Goal: Share content: Share content

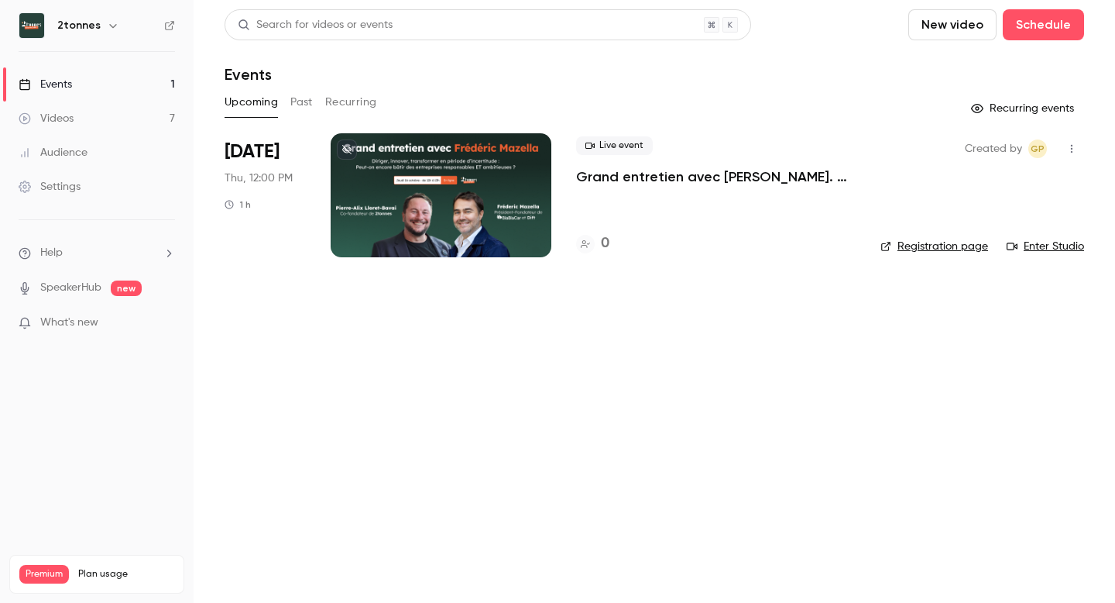
click at [67, 115] on div "Videos" at bounding box center [46, 118] width 55 height 15
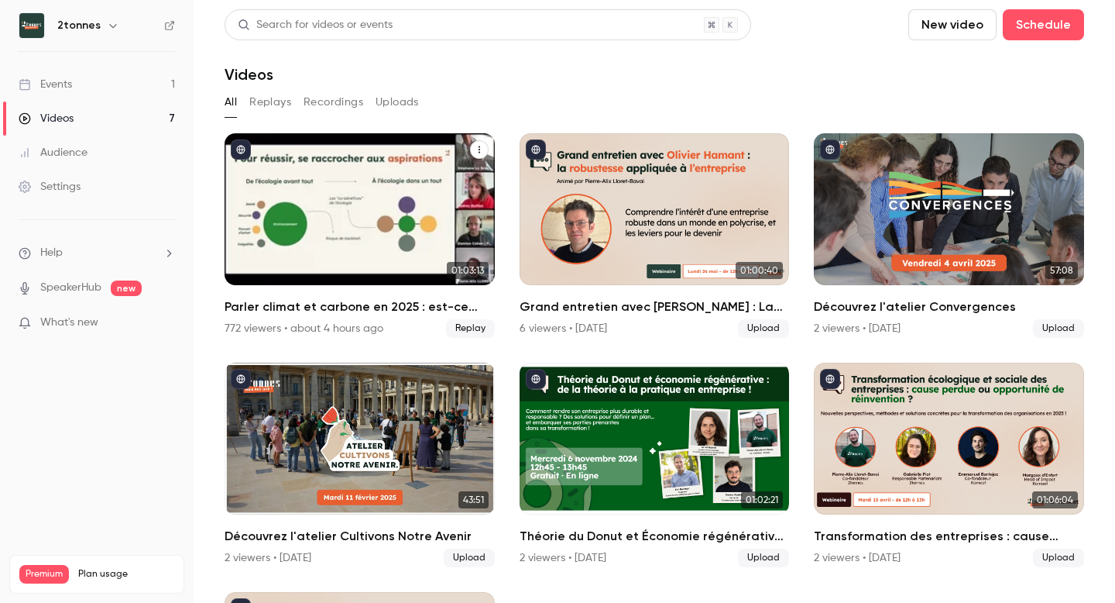
click at [345, 218] on div "Parler climat et carbone en 2025 : est-ce bien raisonnable ?" at bounding box center [360, 209] width 270 height 152
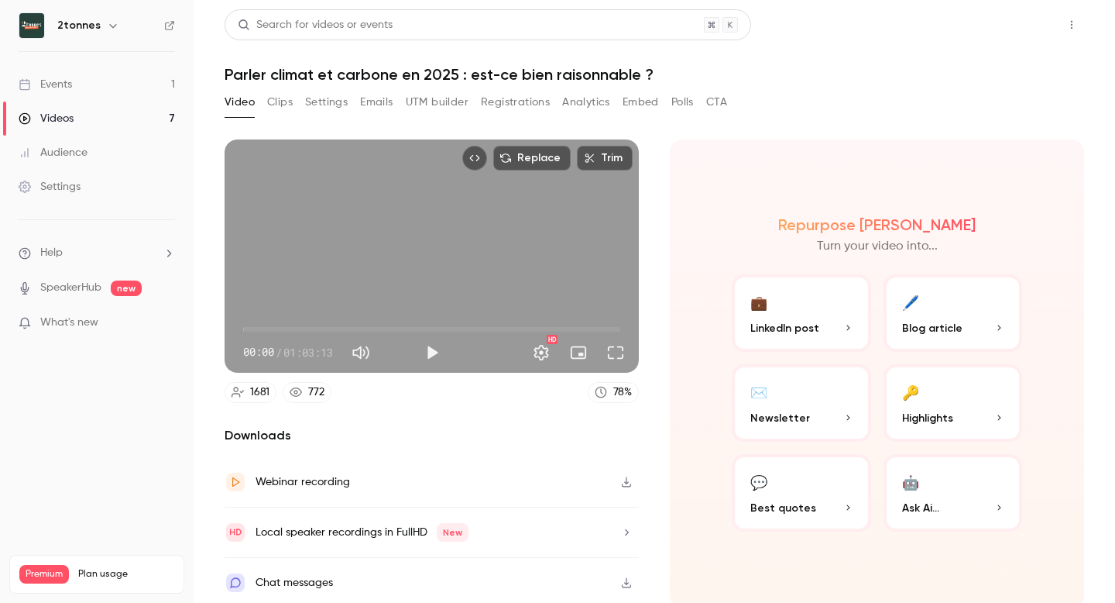
click at [1012, 37] on button "Share" at bounding box center [1016, 24] width 61 height 31
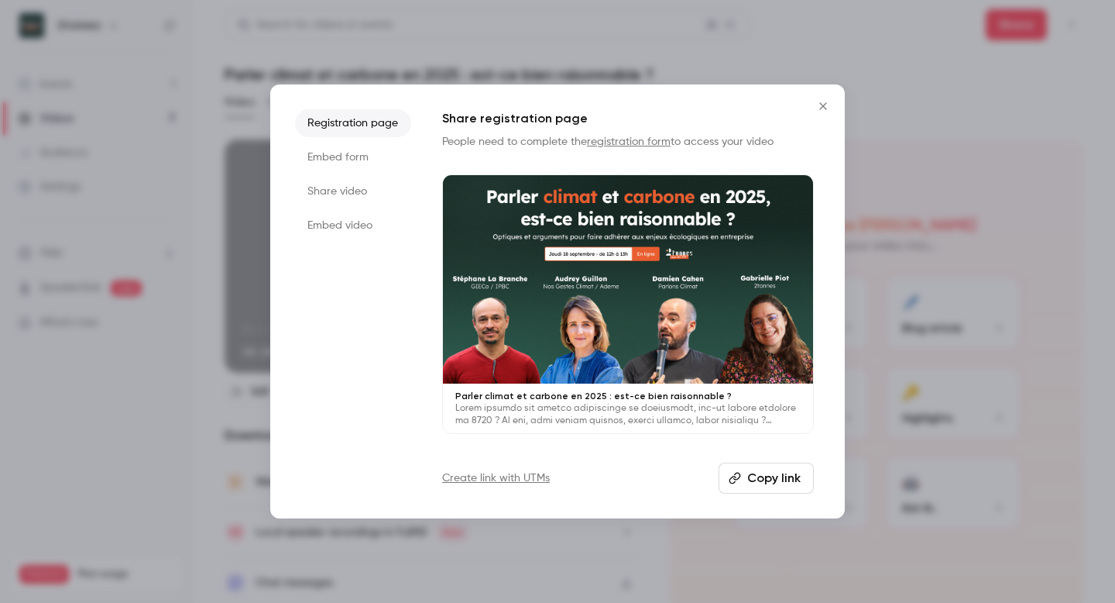
click at [352, 230] on li "Embed video" at bounding box center [353, 225] width 116 height 28
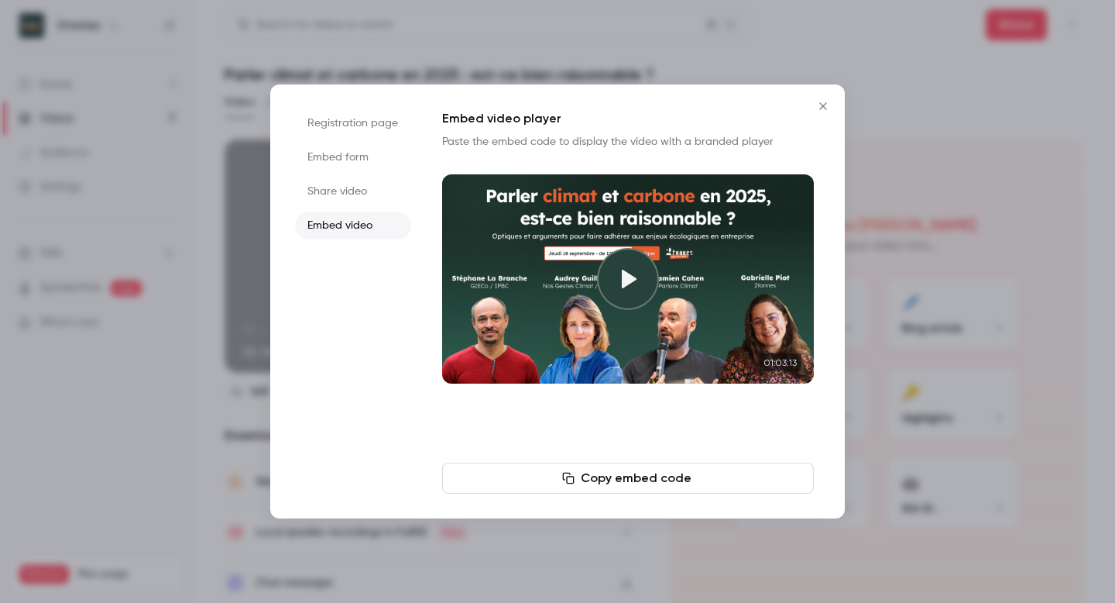
click at [349, 197] on li "Share video" at bounding box center [353, 191] width 116 height 28
click at [347, 125] on li "Registration page" at bounding box center [353, 123] width 116 height 28
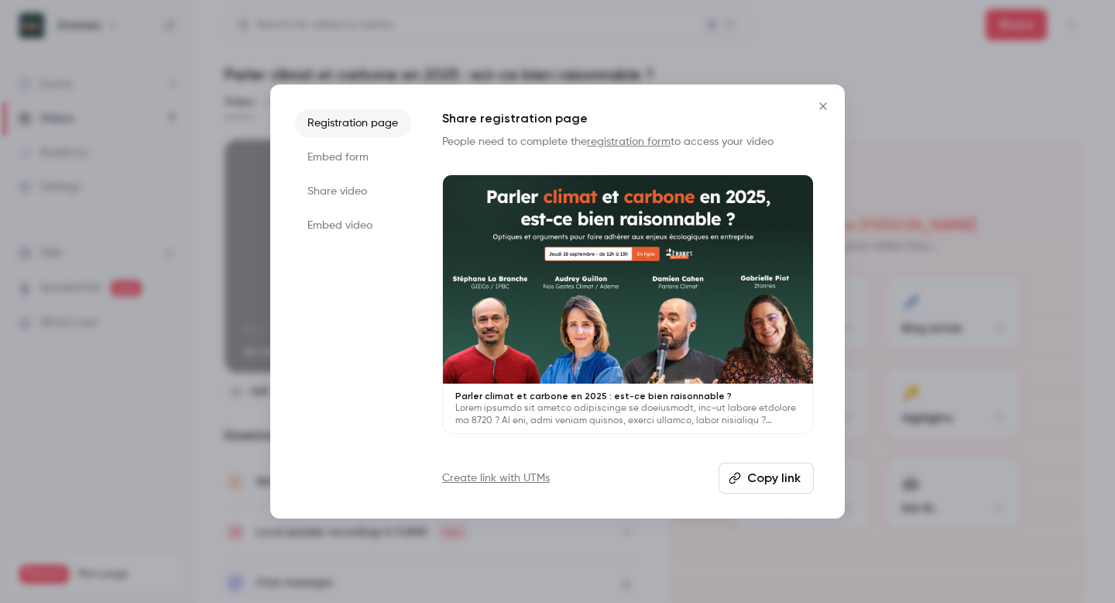
click at [342, 156] on li "Embed form" at bounding box center [353, 157] width 116 height 28
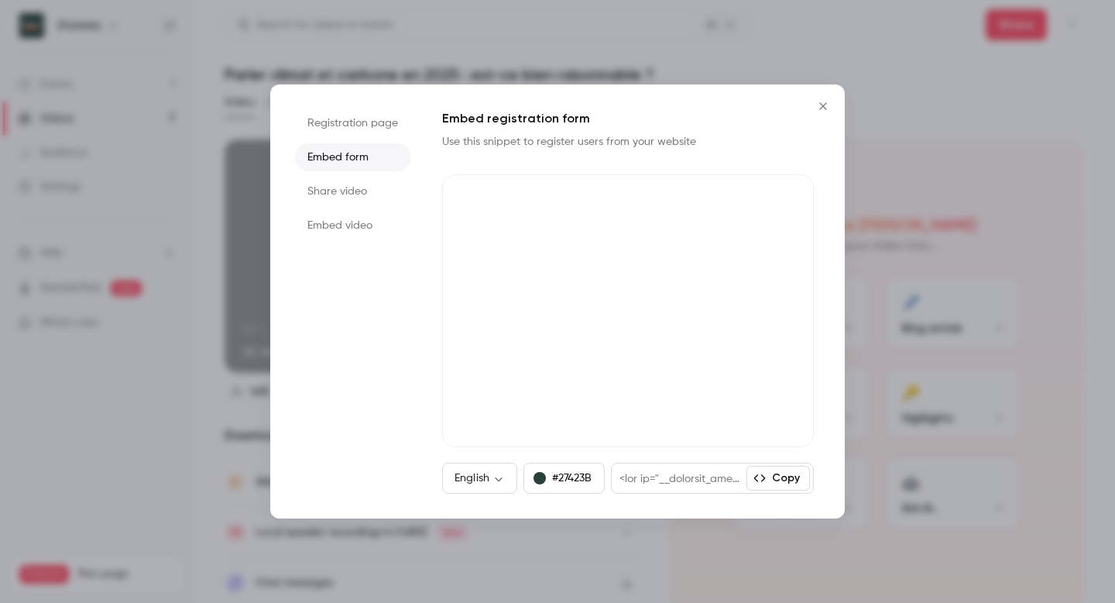
click at [335, 185] on li "Share video" at bounding box center [353, 191] width 116 height 28
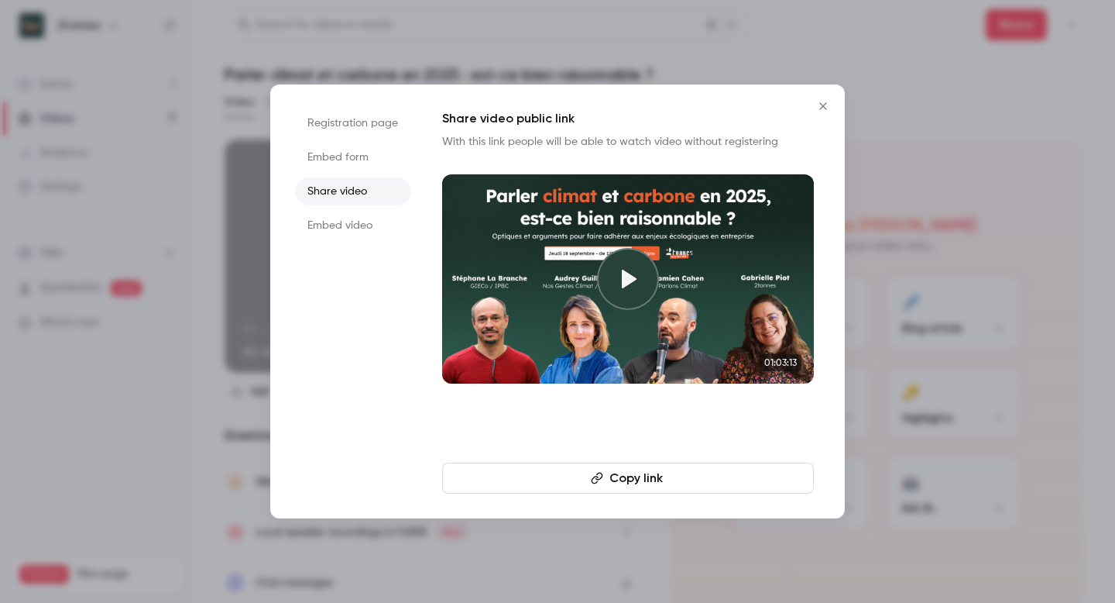
click at [321, 227] on li "Embed video" at bounding box center [353, 225] width 116 height 28
click at [321, 194] on li "Share video" at bounding box center [353, 191] width 116 height 28
click at [342, 223] on li "Embed video" at bounding box center [353, 225] width 116 height 28
click at [342, 190] on li "Share video" at bounding box center [353, 191] width 116 height 28
click at [561, 471] on button "Copy link" at bounding box center [628, 477] width 372 height 31
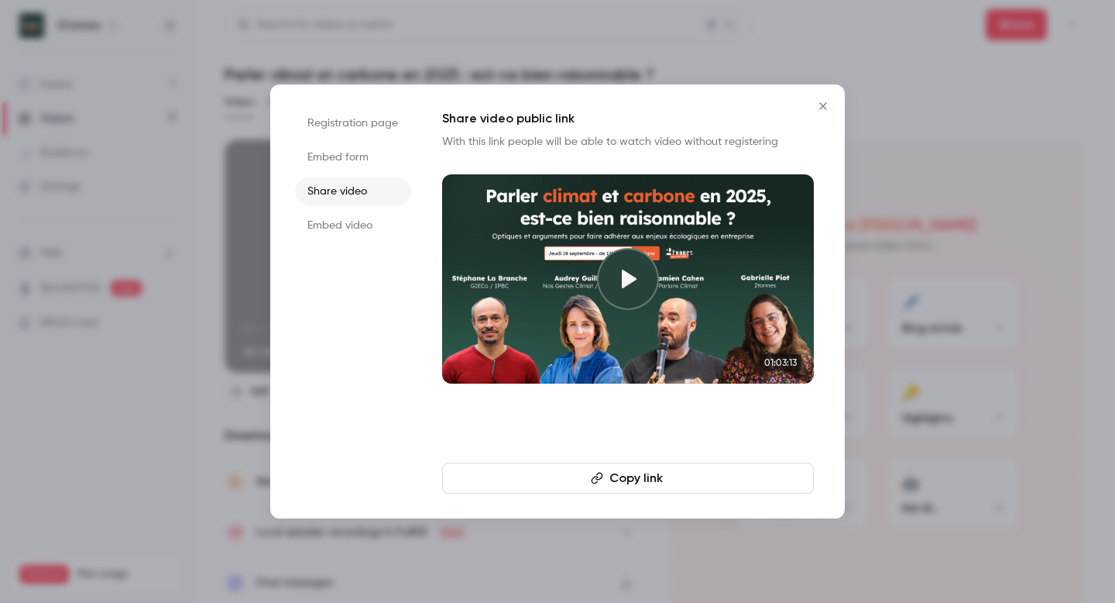
click at [823, 104] on icon "Close" at bounding box center [823, 106] width 19 height 12
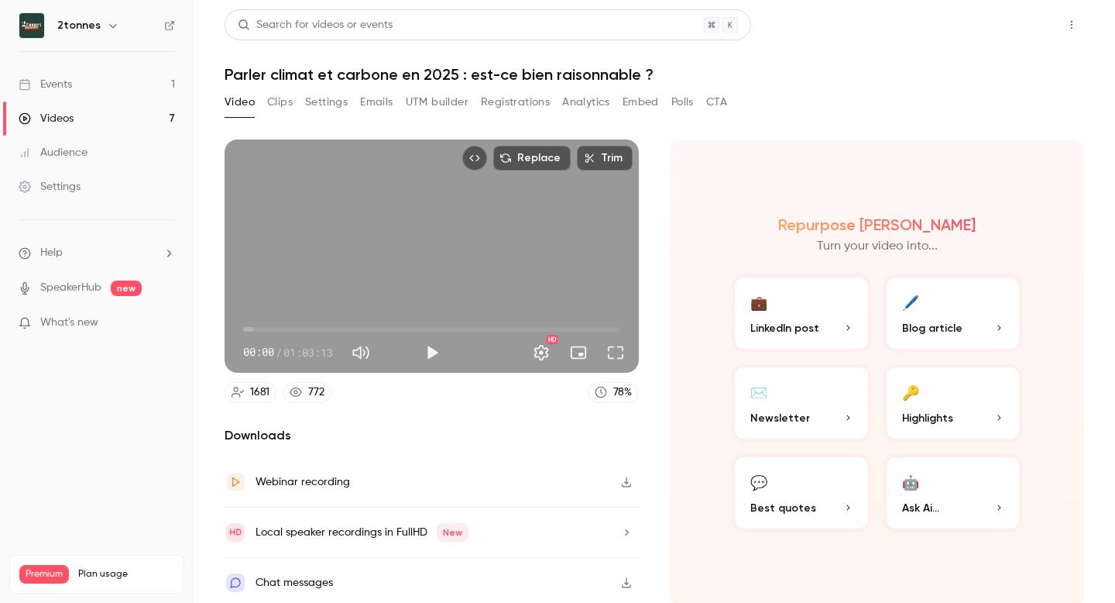
click at [1009, 22] on button "Share" at bounding box center [1016, 24] width 61 height 31
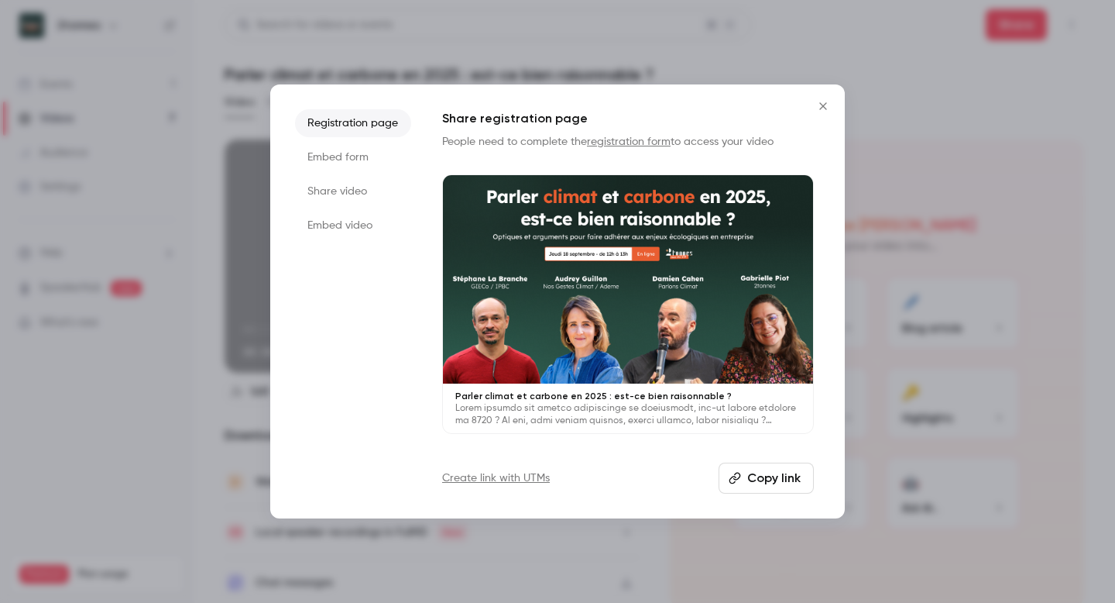
click at [364, 217] on li "Embed video" at bounding box center [353, 225] width 116 height 28
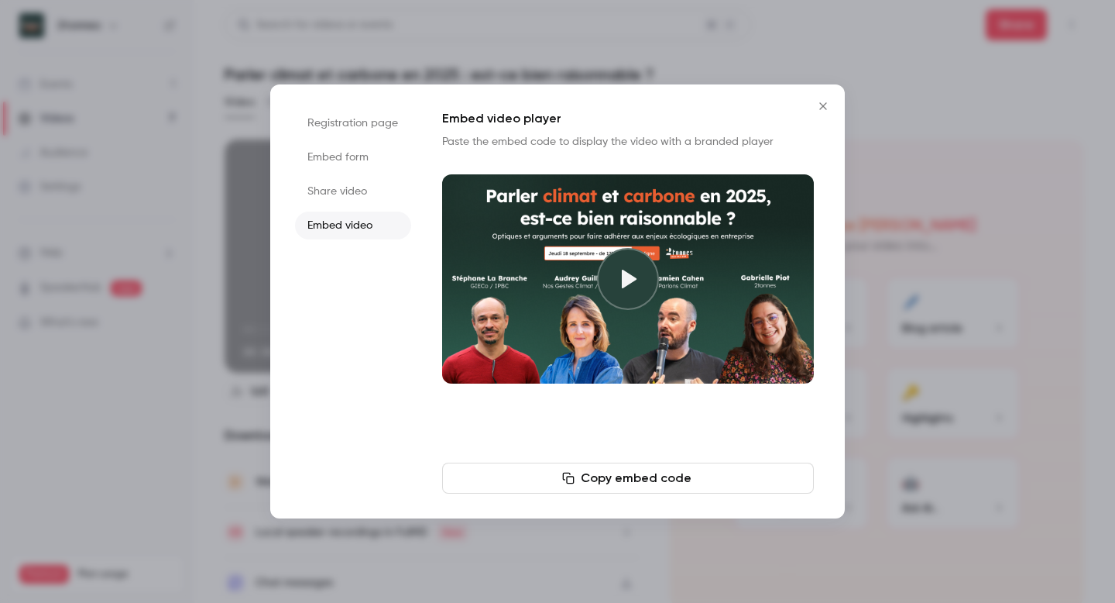
click at [351, 192] on li "Share video" at bounding box center [353, 191] width 116 height 28
click at [558, 481] on button "Copy link" at bounding box center [628, 477] width 372 height 31
click at [829, 109] on icon "Close" at bounding box center [823, 106] width 19 height 12
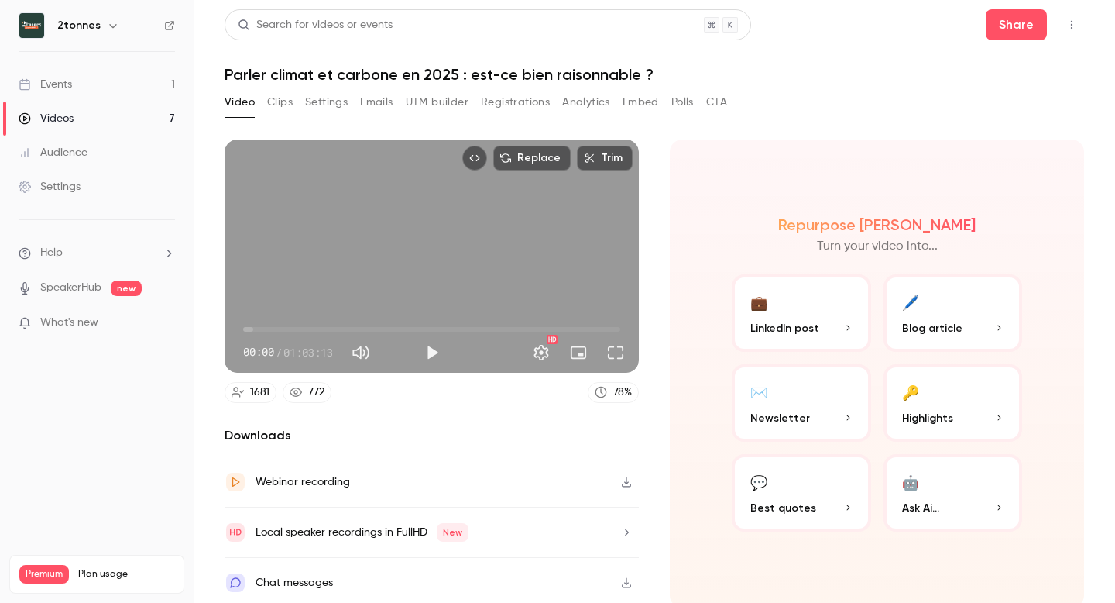
click at [108, 84] on link "Events 1" at bounding box center [97, 84] width 194 height 34
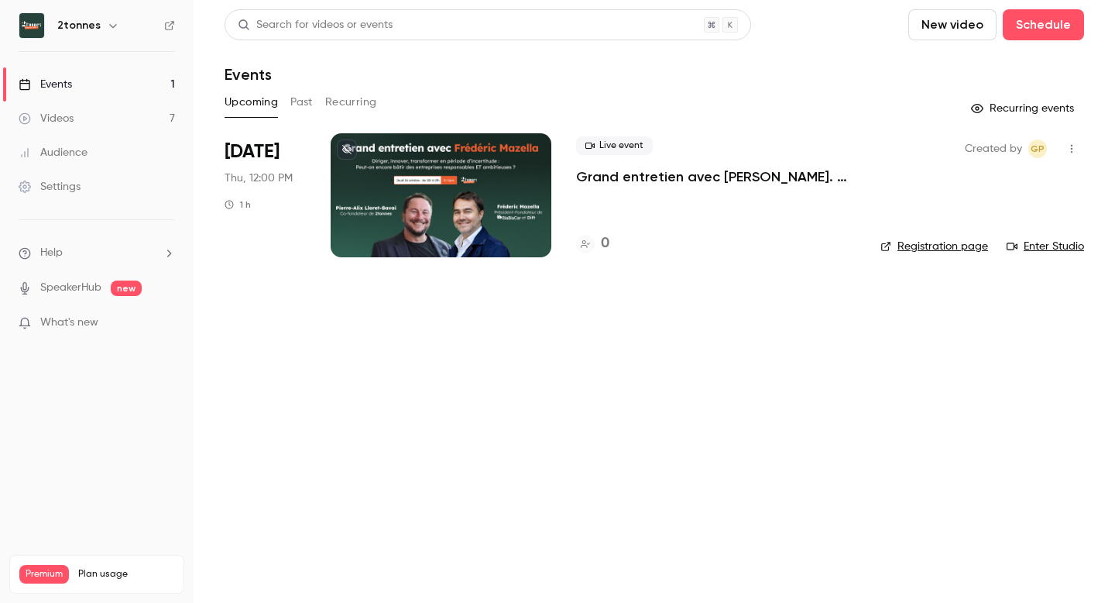
click at [386, 186] on div at bounding box center [441, 195] width 221 height 124
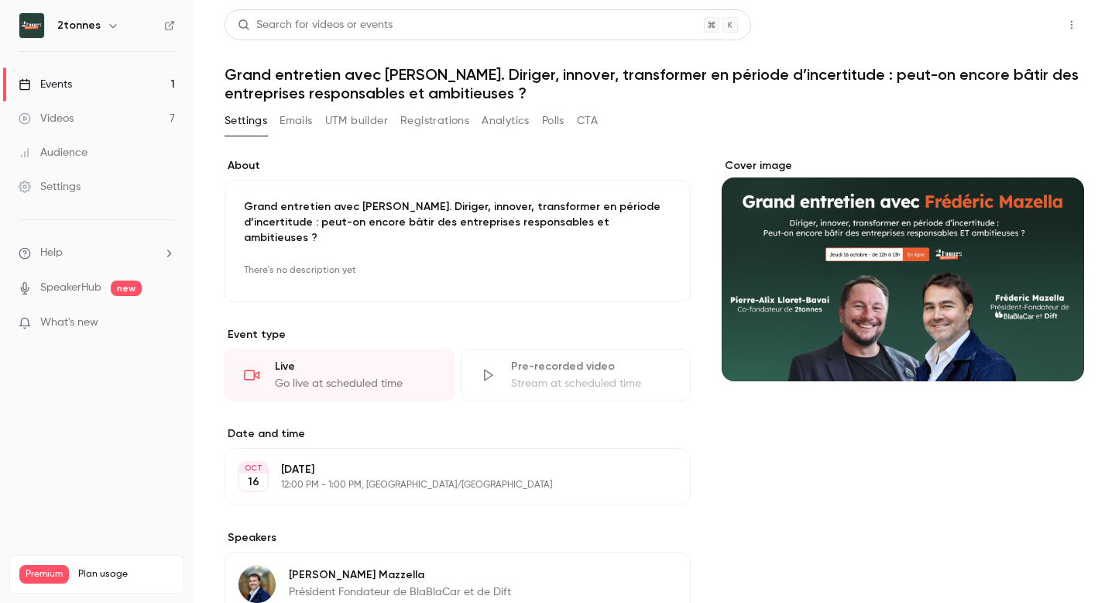
click at [1011, 22] on button "Share" at bounding box center [1016, 24] width 61 height 31
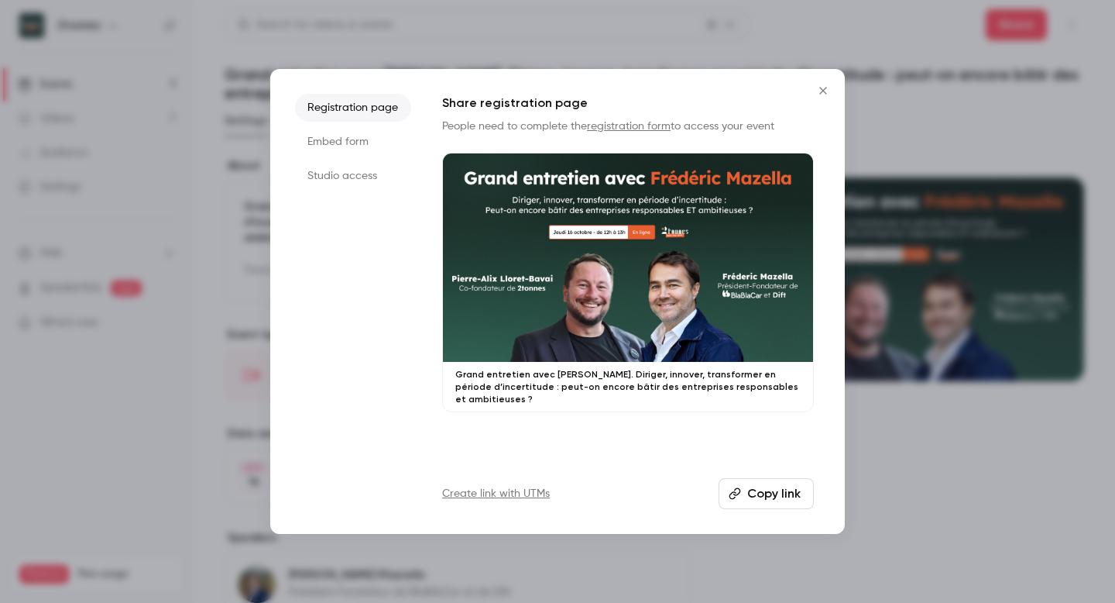
click at [758, 496] on button "Copy link" at bounding box center [766, 493] width 95 height 31
click at [826, 84] on icon "Close" at bounding box center [823, 90] width 19 height 12
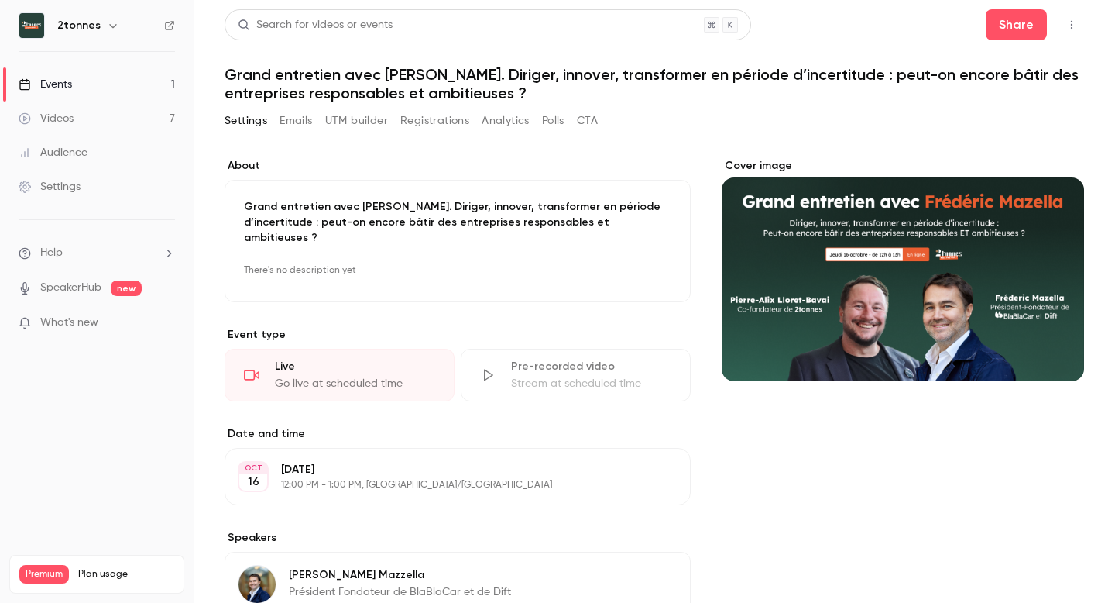
click at [131, 122] on link "Videos 7" at bounding box center [97, 118] width 194 height 34
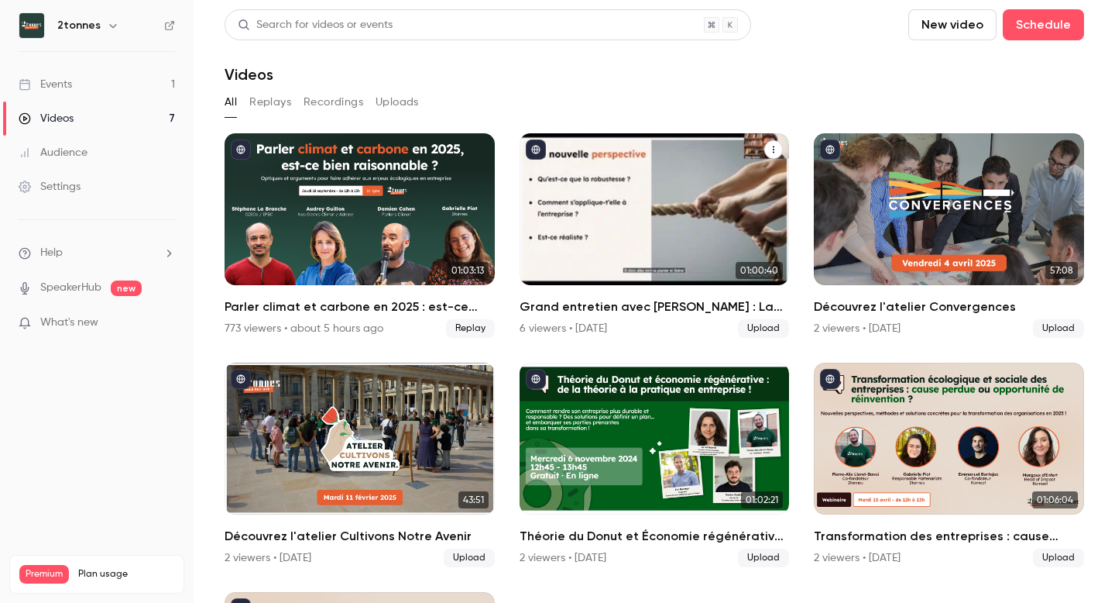
click at [651, 218] on div "Grand entretien avec Olivier Hamant : La robustesse appliquée aux entreprises" at bounding box center [655, 209] width 270 height 152
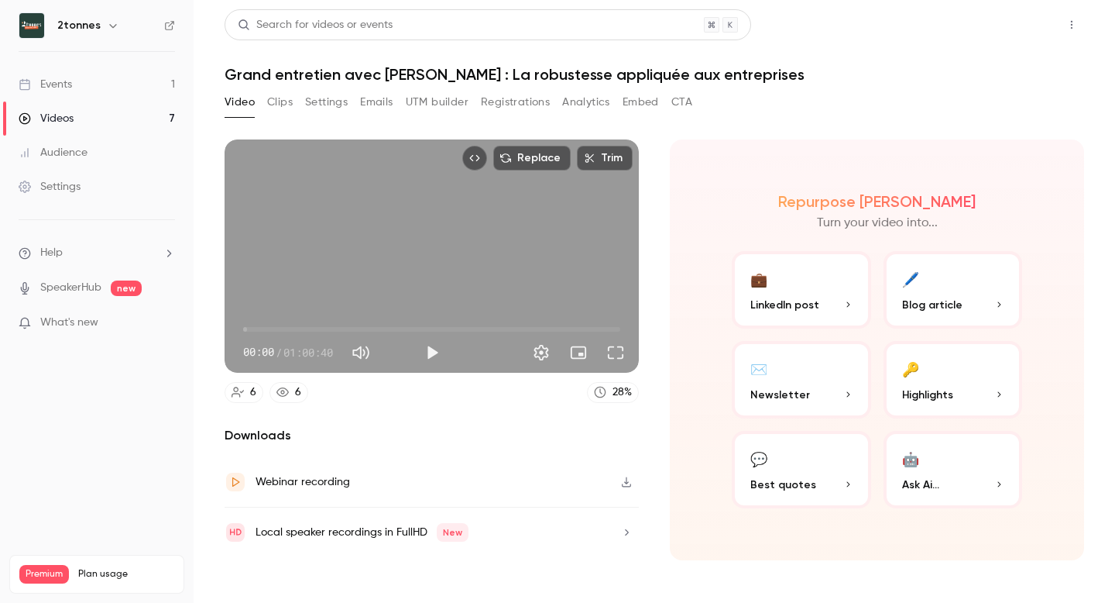
click at [1022, 23] on button "Share" at bounding box center [1016, 24] width 61 height 31
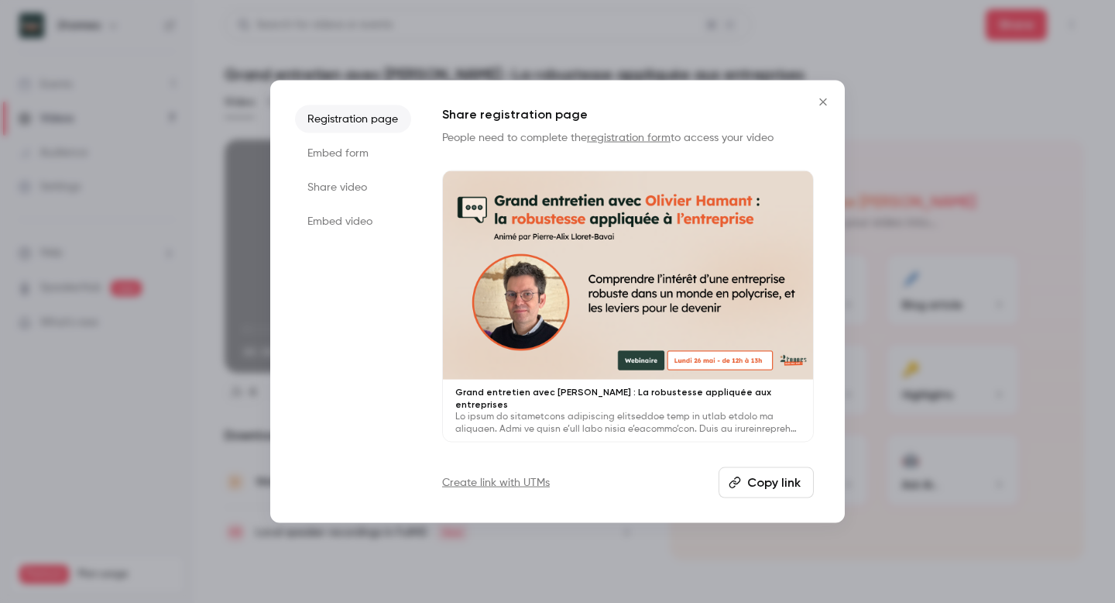
click at [362, 194] on li "Share video" at bounding box center [353, 187] width 116 height 28
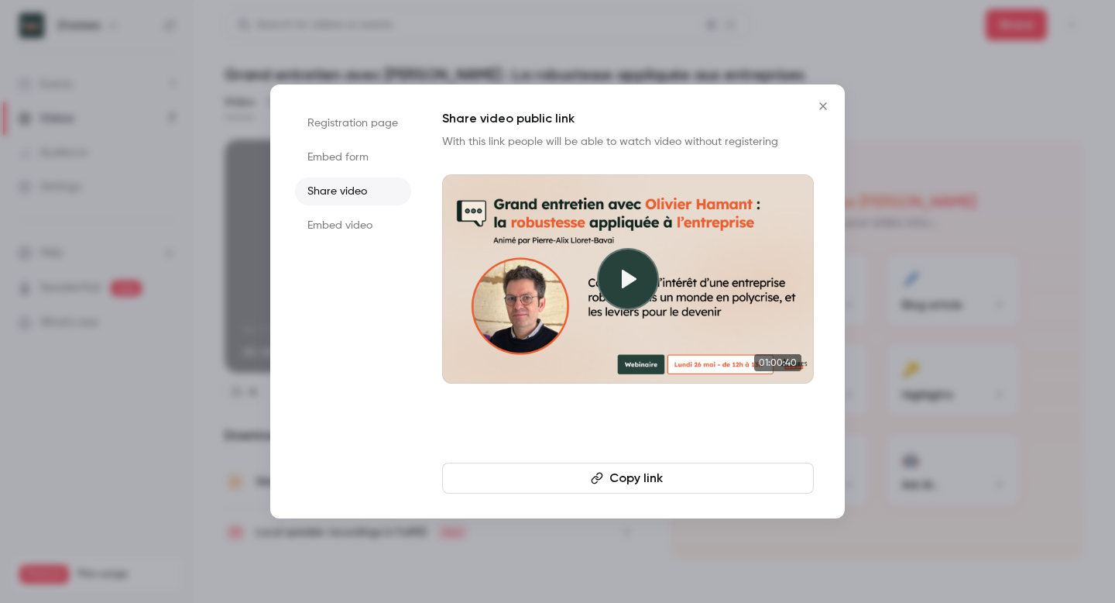
click at [662, 476] on button "Copy link" at bounding box center [628, 477] width 372 height 31
click at [819, 113] on button "Close" at bounding box center [823, 106] width 31 height 31
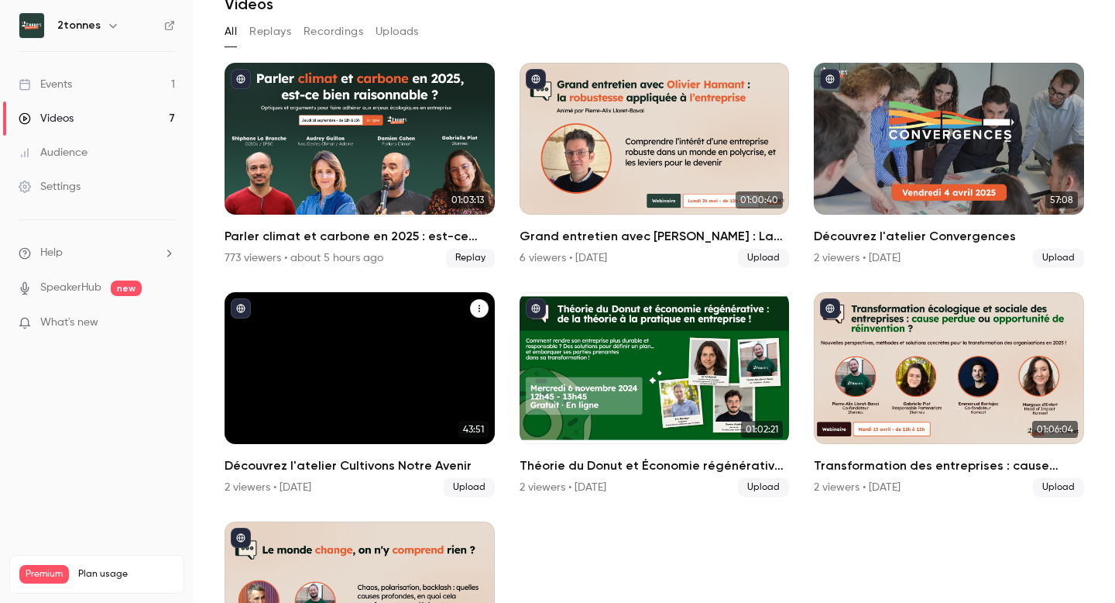
scroll to position [70, 0]
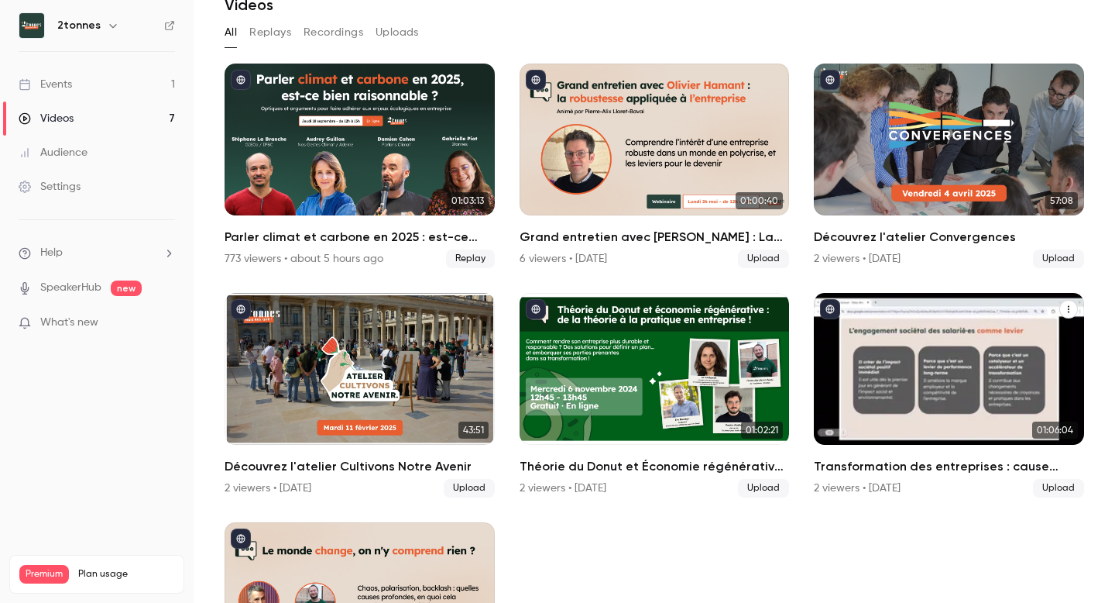
click at [888, 357] on div "Transformation des entreprises : cause perdue ou opportunité de réinvention ?" at bounding box center [949, 369] width 270 height 152
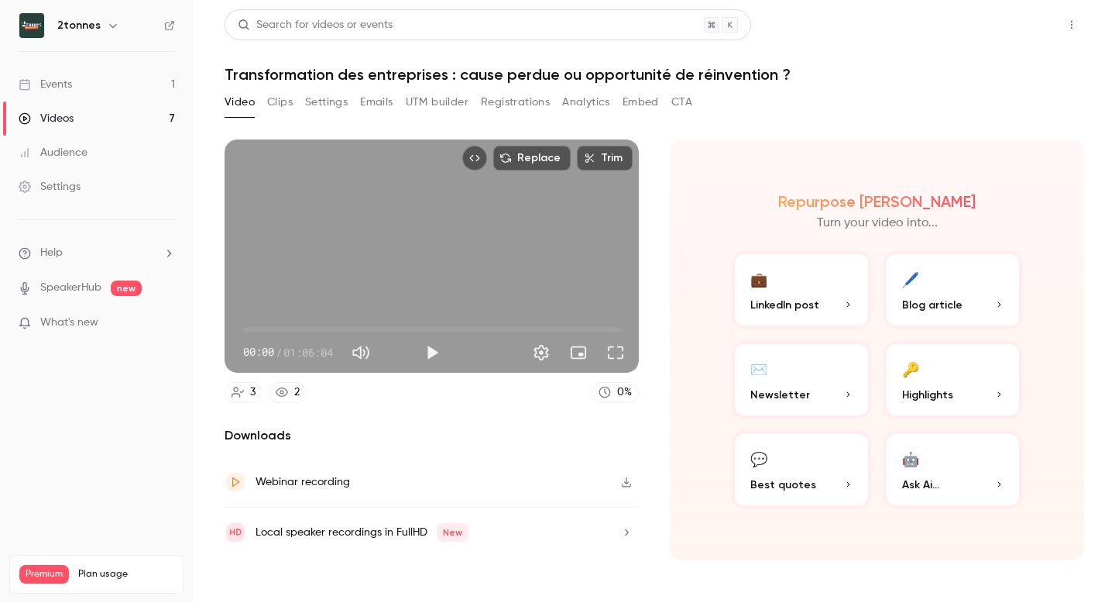
click at [999, 30] on button "Share" at bounding box center [1016, 24] width 61 height 31
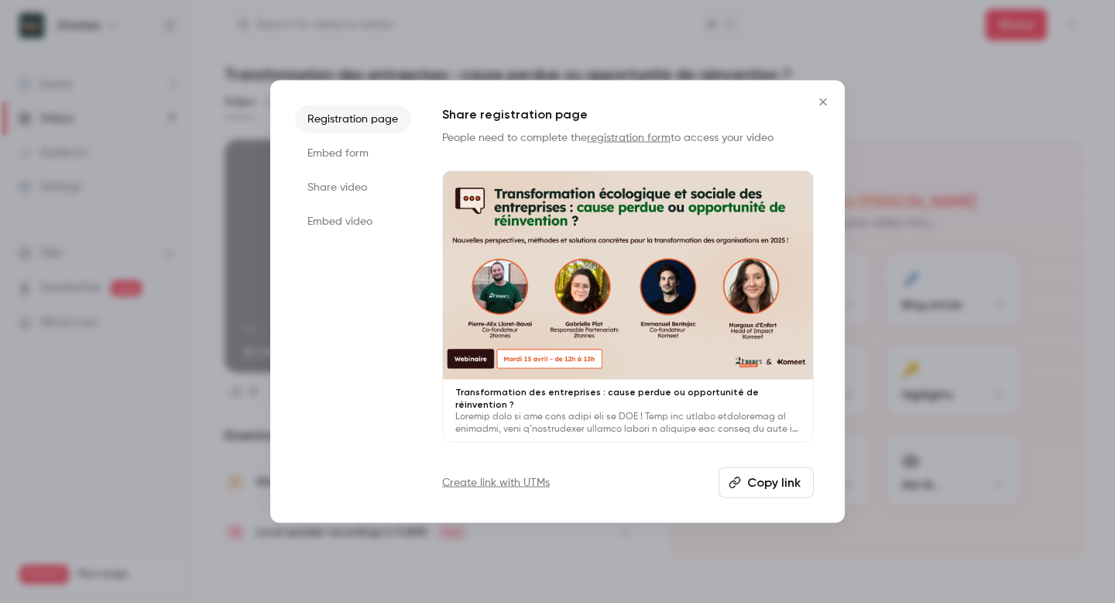
click at [325, 192] on li "Share video" at bounding box center [353, 187] width 116 height 28
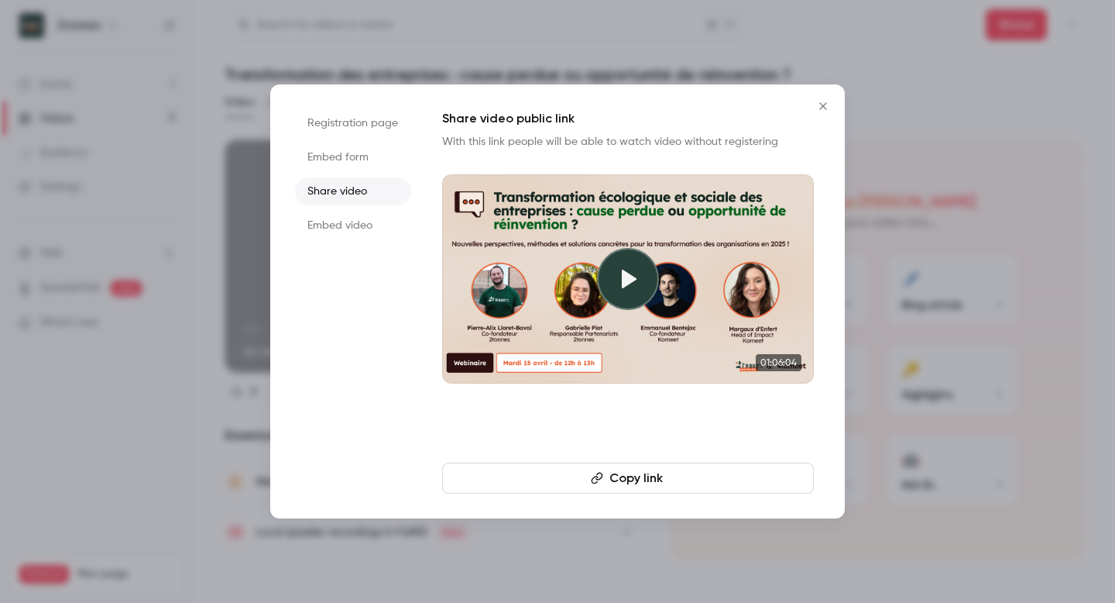
click at [635, 479] on button "Copy link" at bounding box center [628, 477] width 372 height 31
click at [813, 109] on button "Close" at bounding box center [823, 106] width 31 height 31
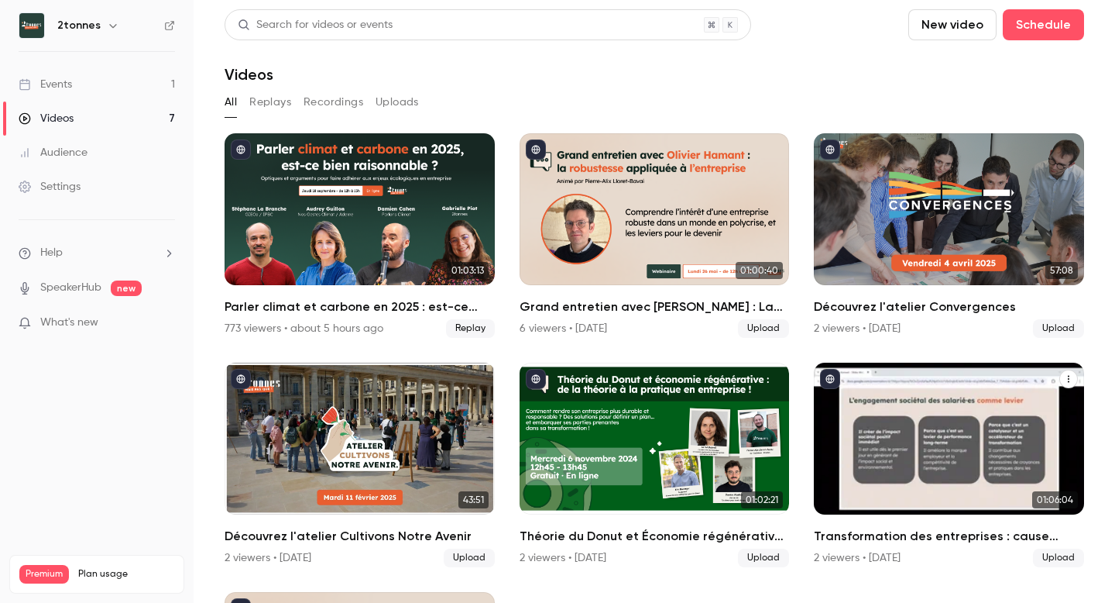
scroll to position [31, 0]
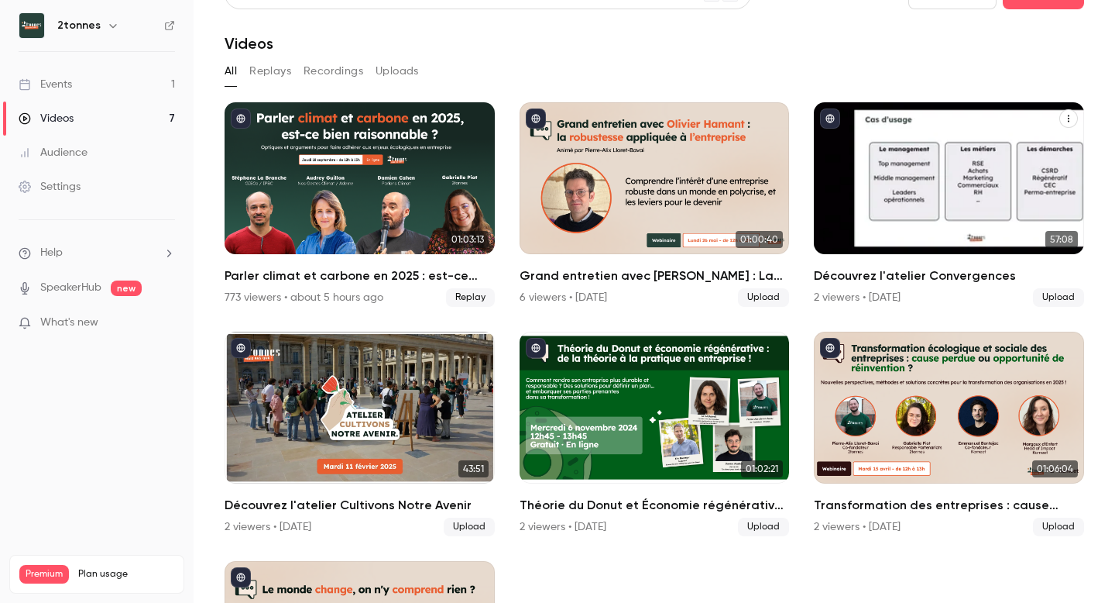
click at [926, 195] on div "Découvrez l'atelier Convergences" at bounding box center [949, 178] width 270 height 152
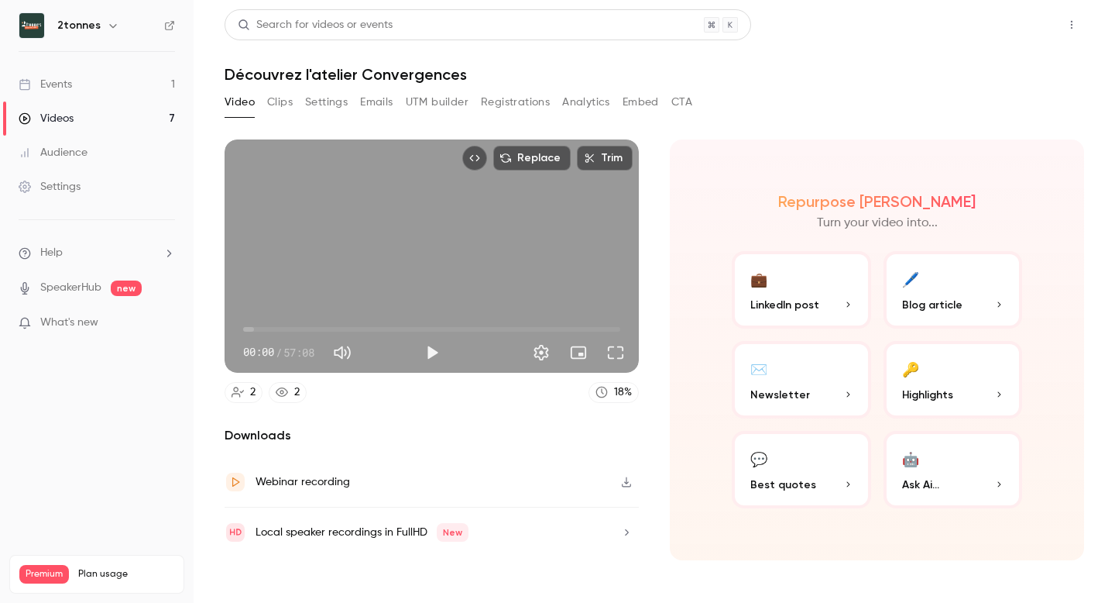
click at [1004, 17] on button "Share" at bounding box center [1016, 24] width 61 height 31
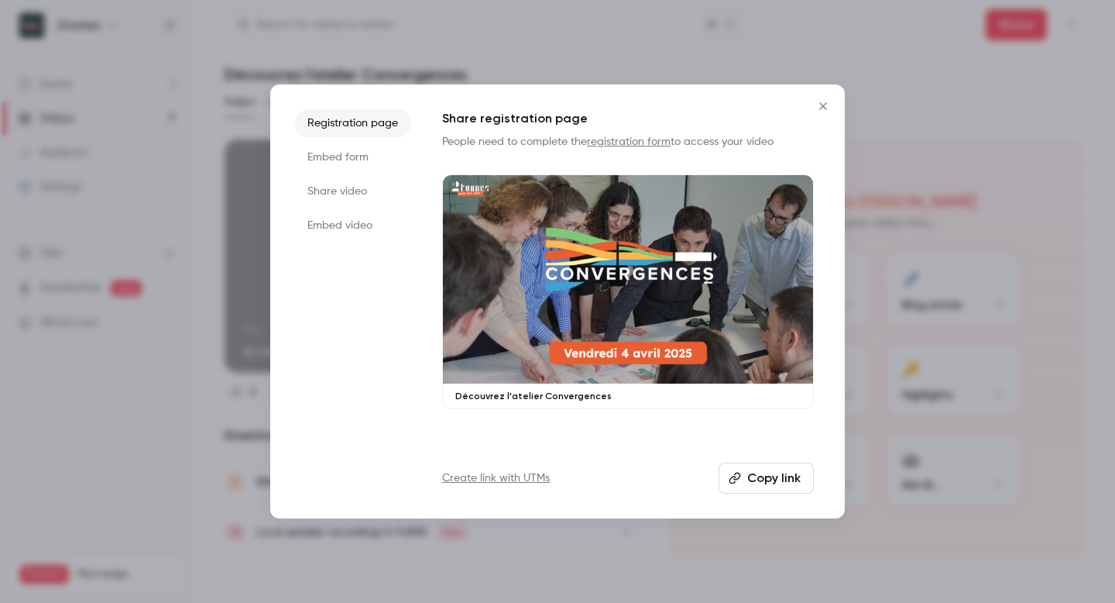
click at [352, 229] on li "Embed video" at bounding box center [353, 225] width 116 height 28
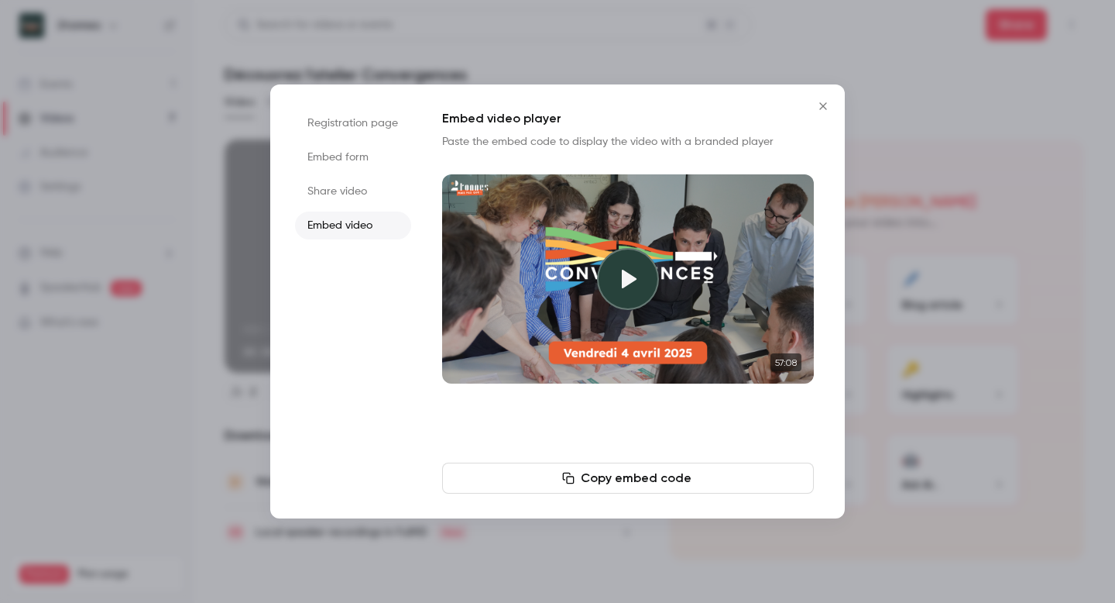
click at [375, 191] on li "Share video" at bounding box center [353, 191] width 116 height 28
click at [624, 484] on button "Copy link" at bounding box center [628, 477] width 372 height 31
click at [822, 109] on icon "Close" at bounding box center [823, 106] width 19 height 12
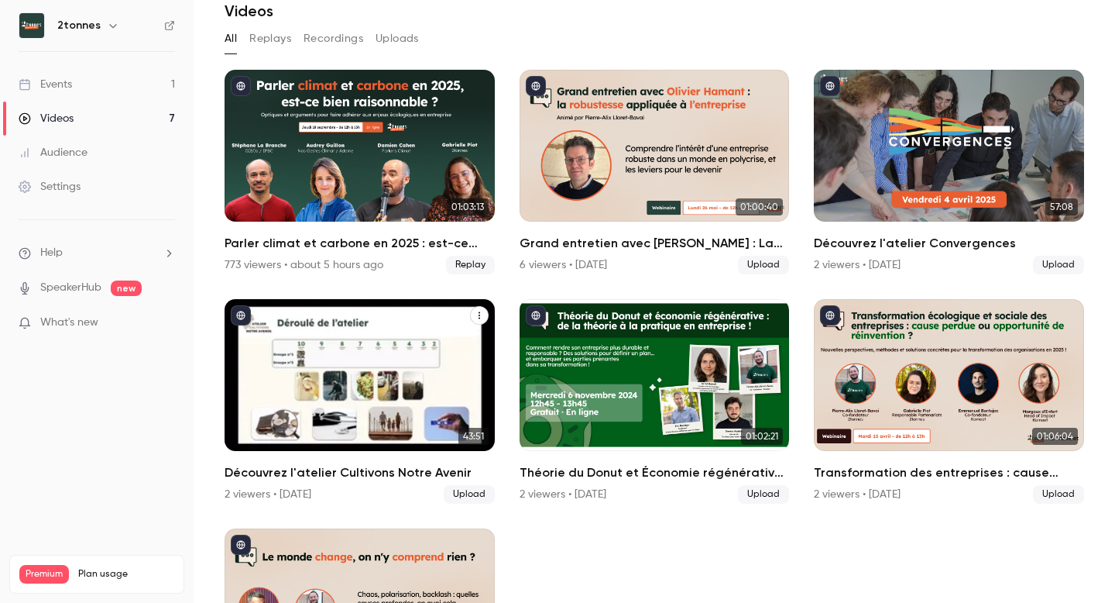
scroll to position [67, 0]
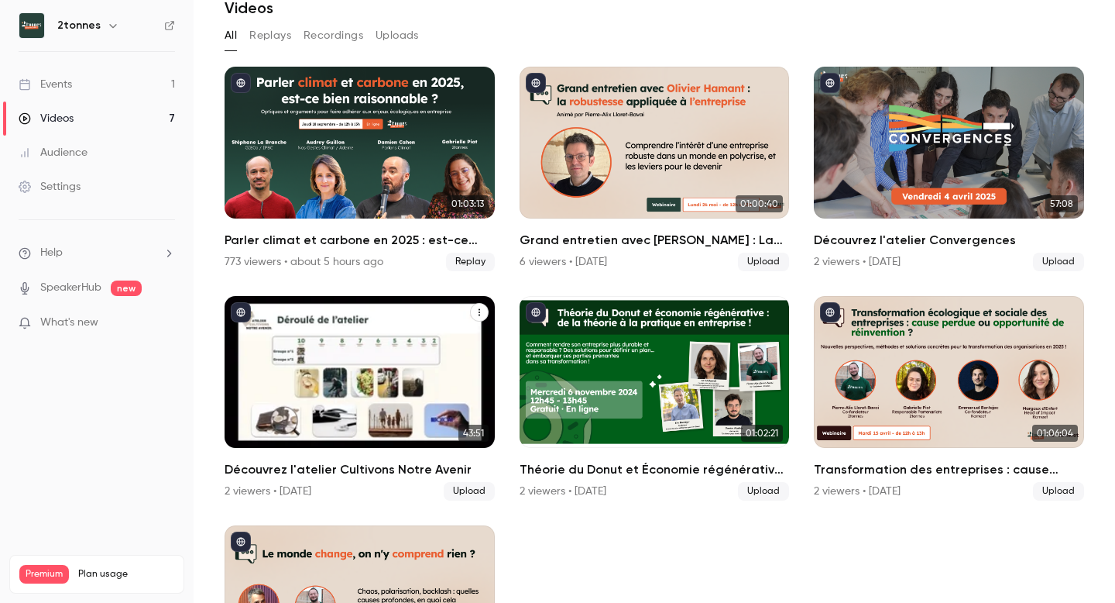
click at [370, 377] on div "Découvrez l'atelier Cultivons Notre Avenir" at bounding box center [360, 372] width 270 height 152
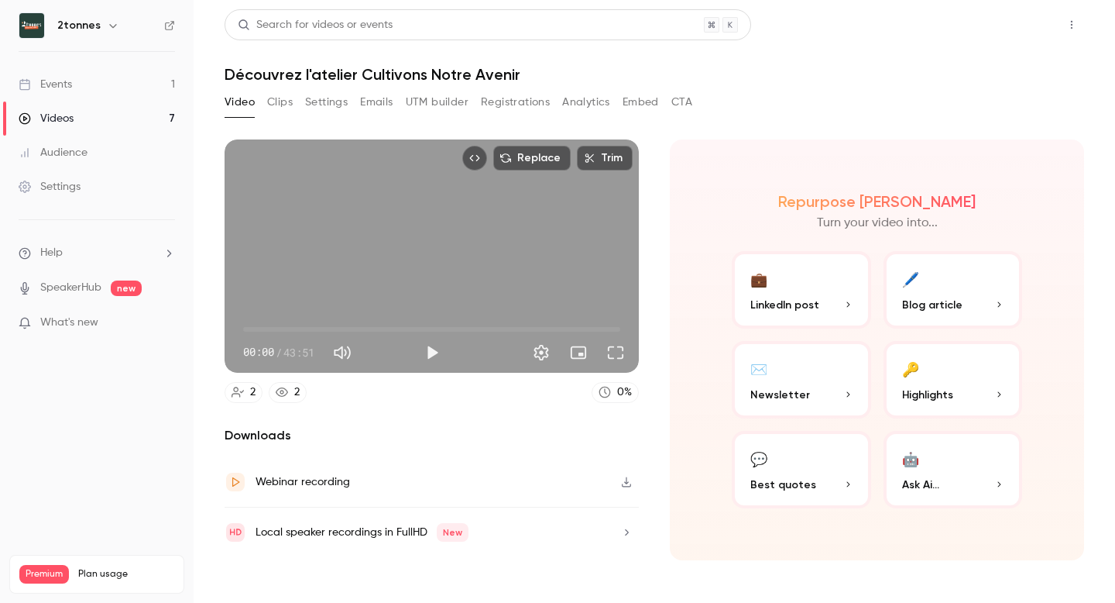
click at [1010, 33] on button "Share" at bounding box center [1016, 24] width 61 height 31
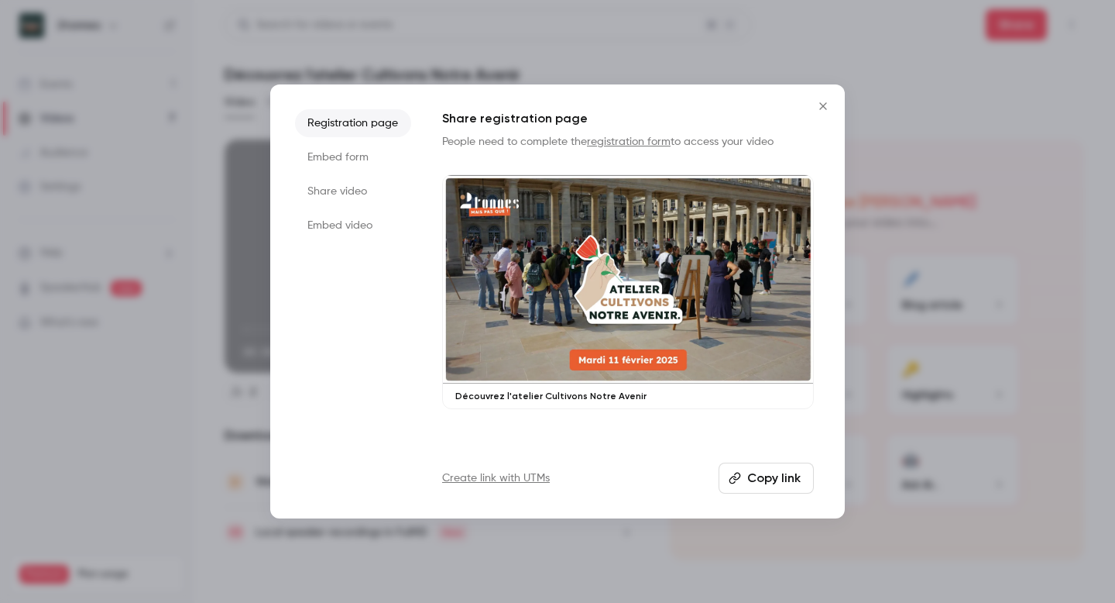
click at [332, 194] on li "Share video" at bounding box center [353, 191] width 116 height 28
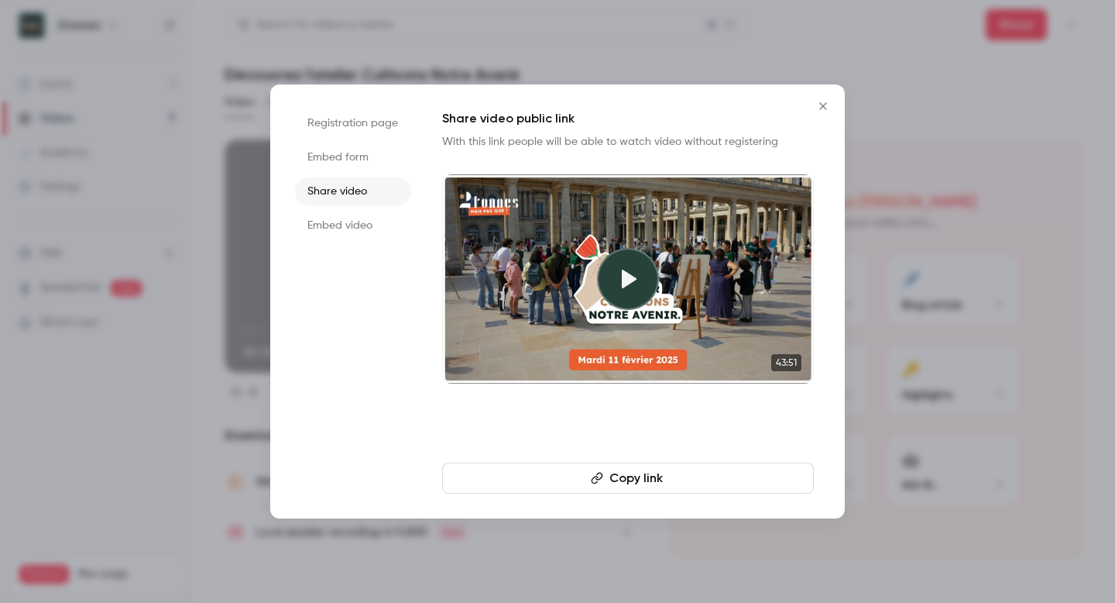
click at [627, 482] on button "Copy link" at bounding box center [628, 477] width 372 height 31
click at [148, 408] on div at bounding box center [557, 301] width 1115 height 603
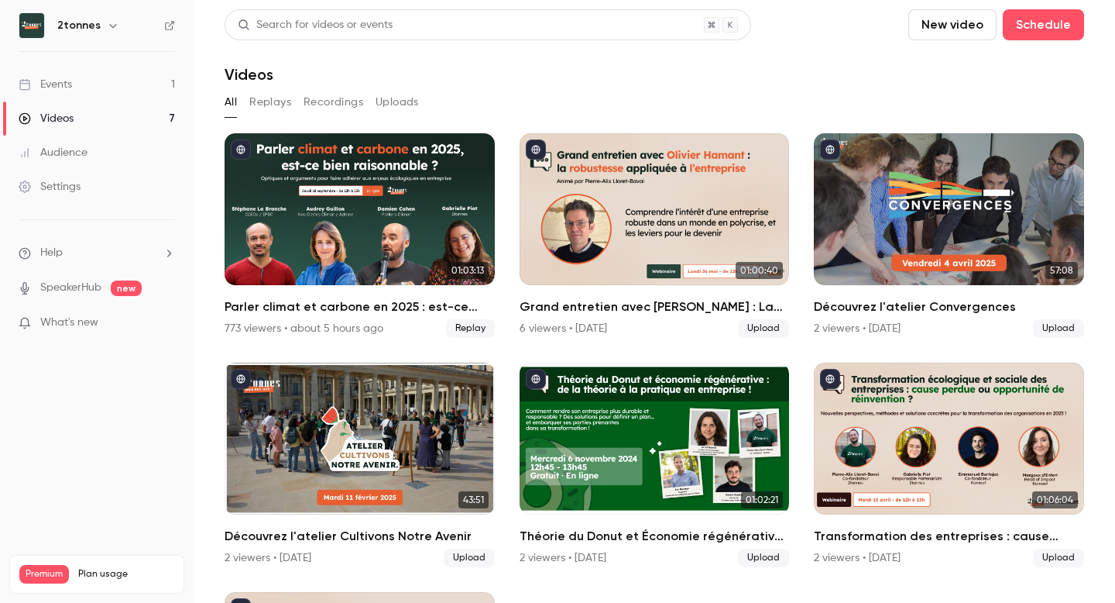
scroll to position [127, 0]
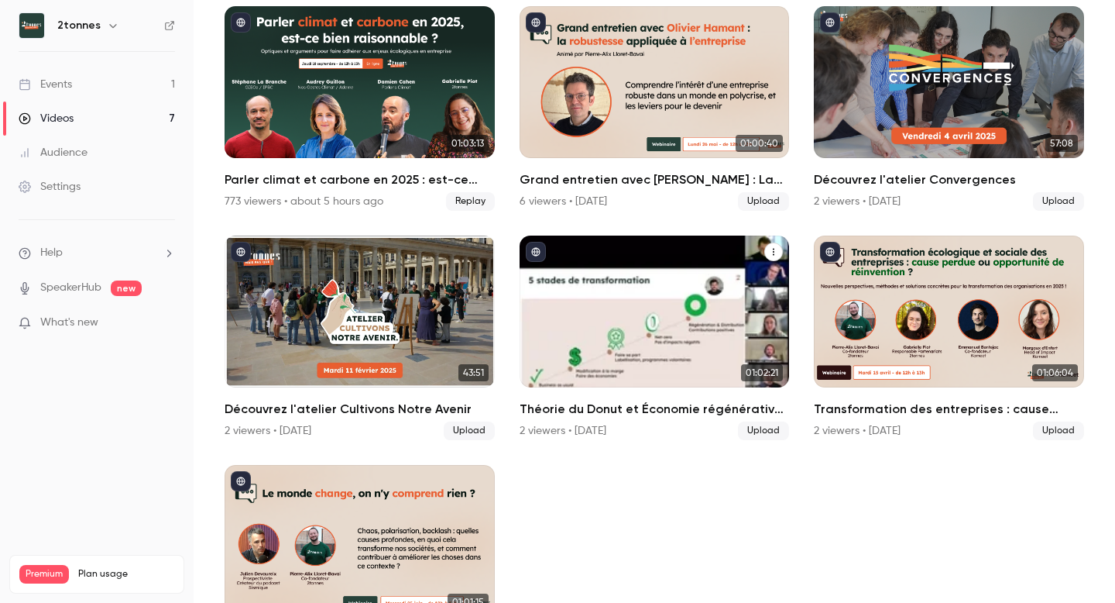
click at [662, 296] on div "Théorie du Donut et Économie régénérative : quelle pratique en entreprise ?" at bounding box center [655, 311] width 270 height 152
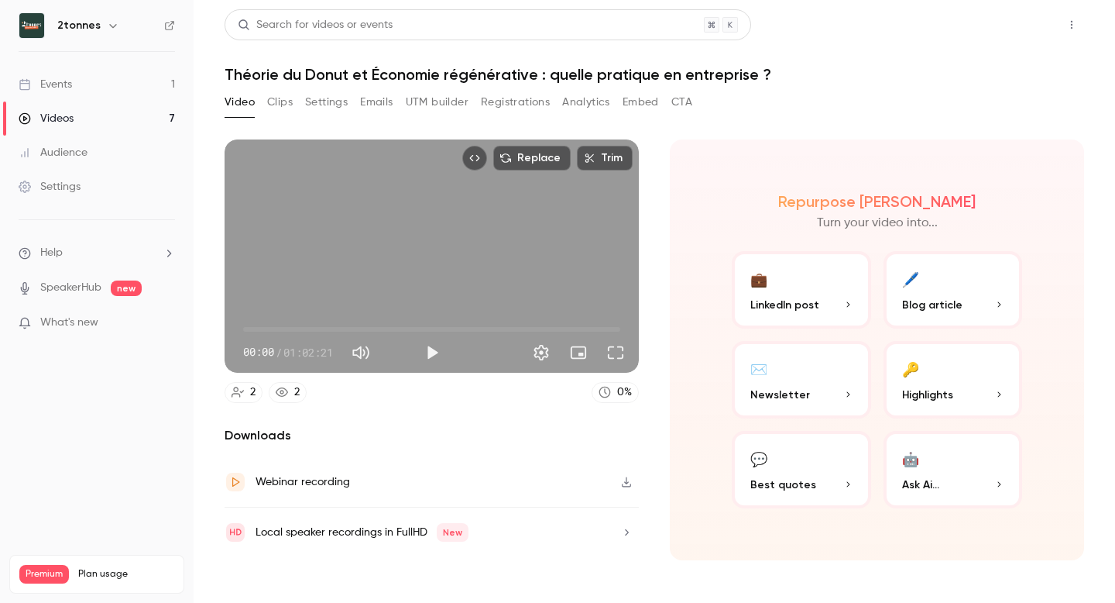
click at [1018, 25] on button "Share" at bounding box center [1016, 24] width 61 height 31
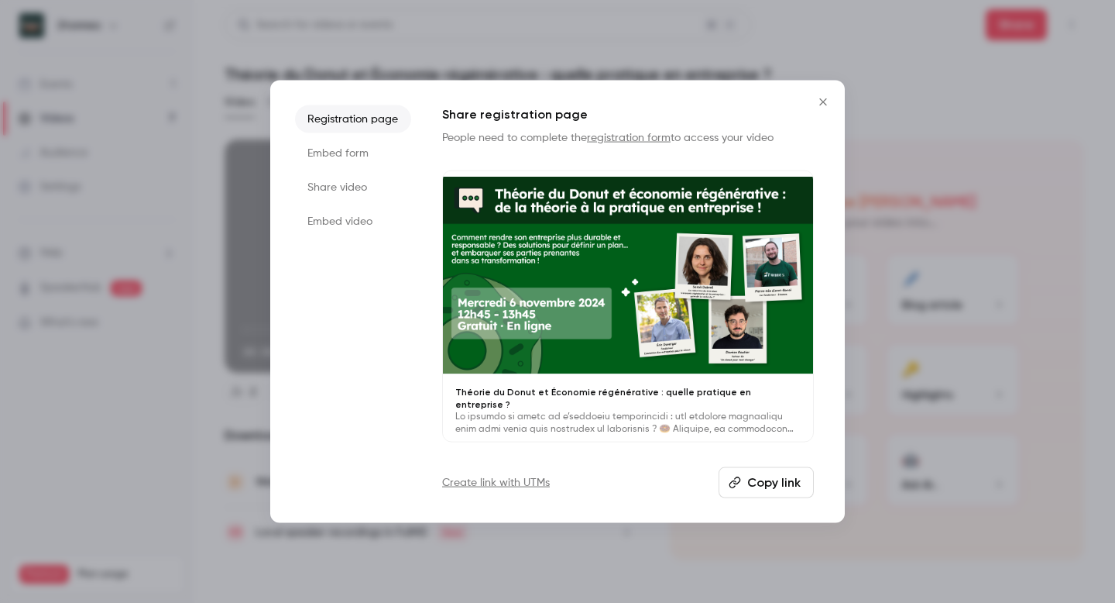
click at [328, 197] on li "Share video" at bounding box center [353, 187] width 116 height 28
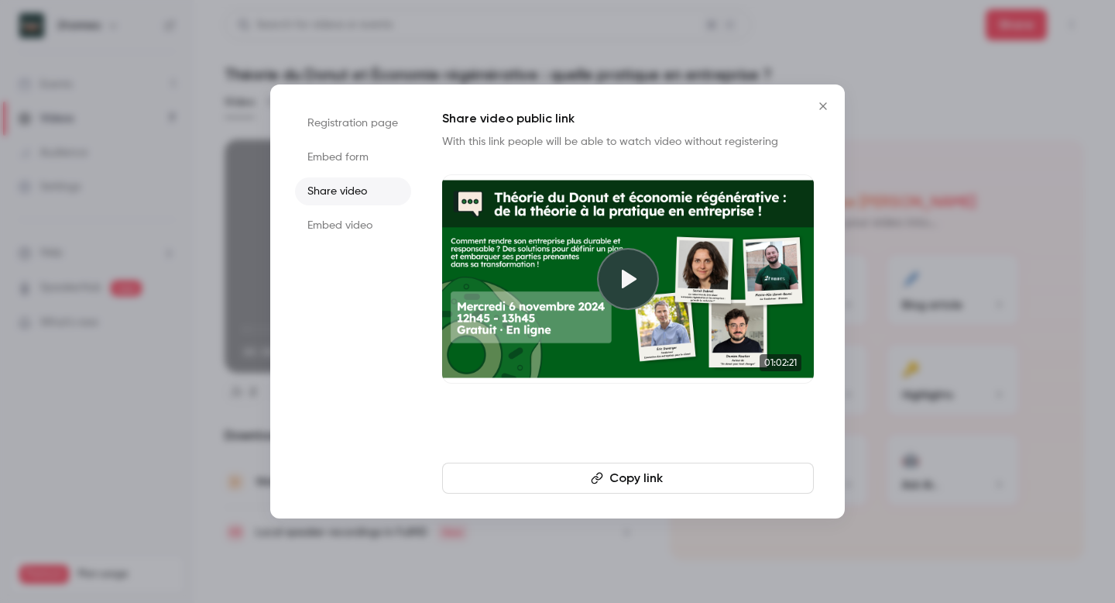
click at [592, 476] on icon "button" at bounding box center [597, 478] width 12 height 12
click at [814, 112] on button "Close" at bounding box center [823, 106] width 31 height 31
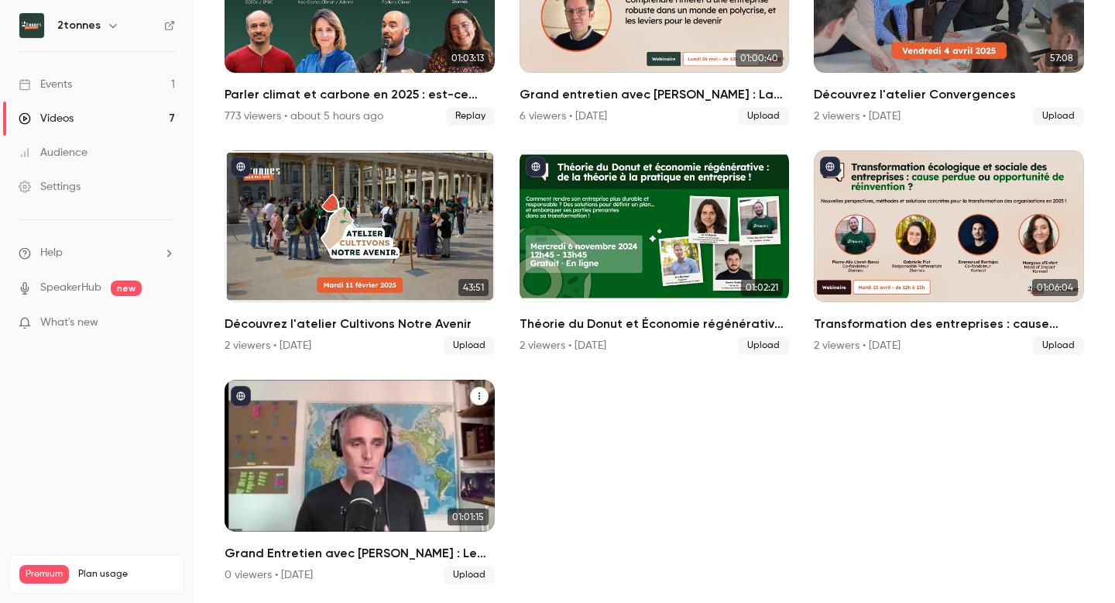
scroll to position [208, 0]
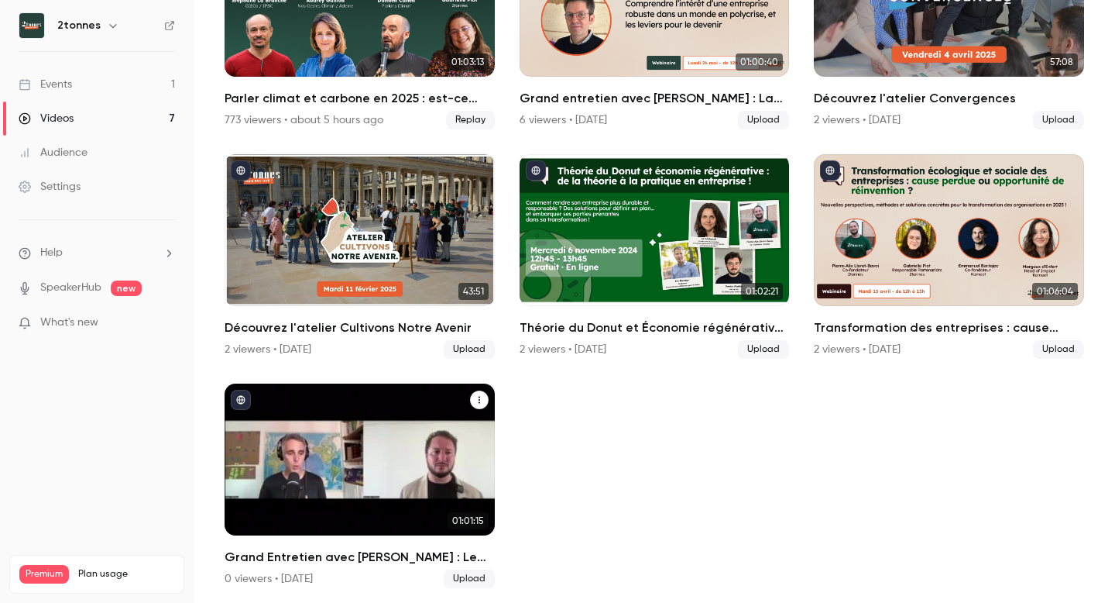
click at [348, 480] on div "Grand Entretien avec Julien Devaureix : Le monde change, on n'y comprend rien ?" at bounding box center [360, 459] width 270 height 152
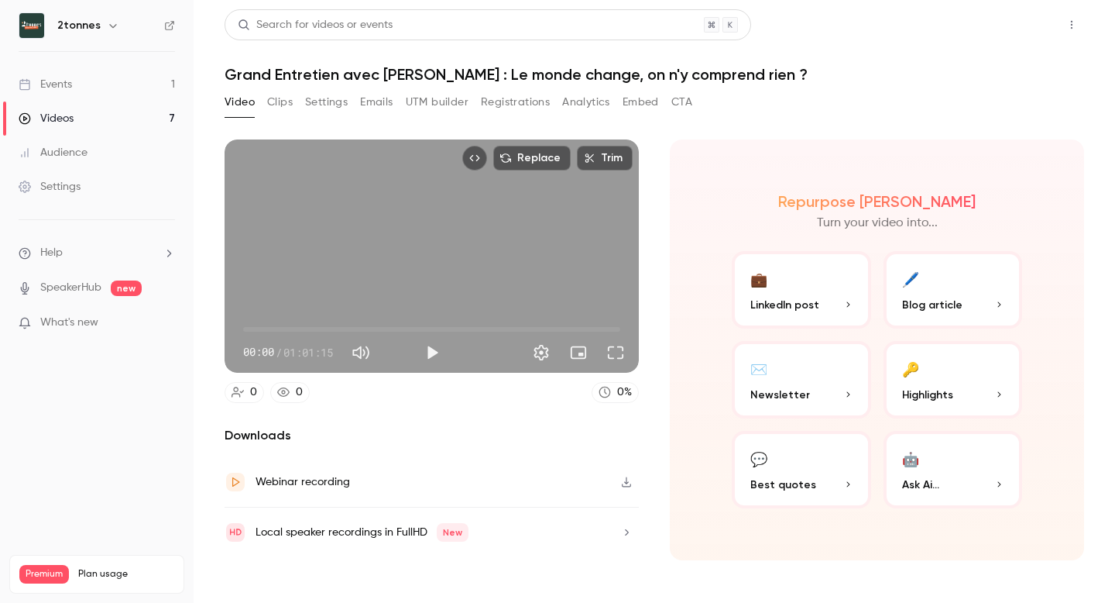
click at [1034, 31] on button "Share" at bounding box center [1016, 24] width 61 height 31
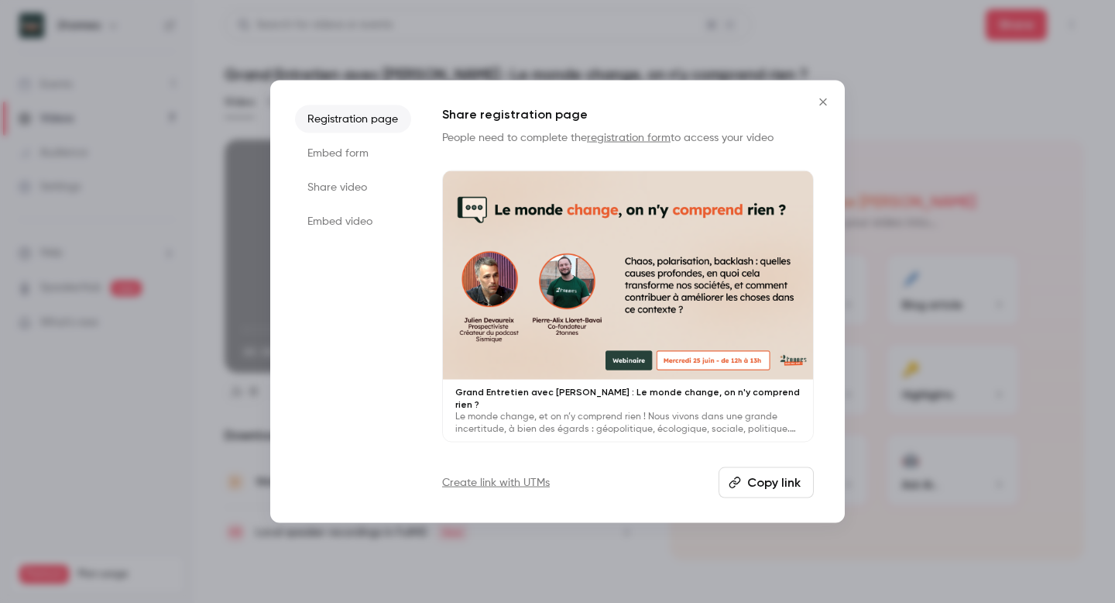
click at [337, 222] on li "Embed video" at bounding box center [353, 222] width 116 height 28
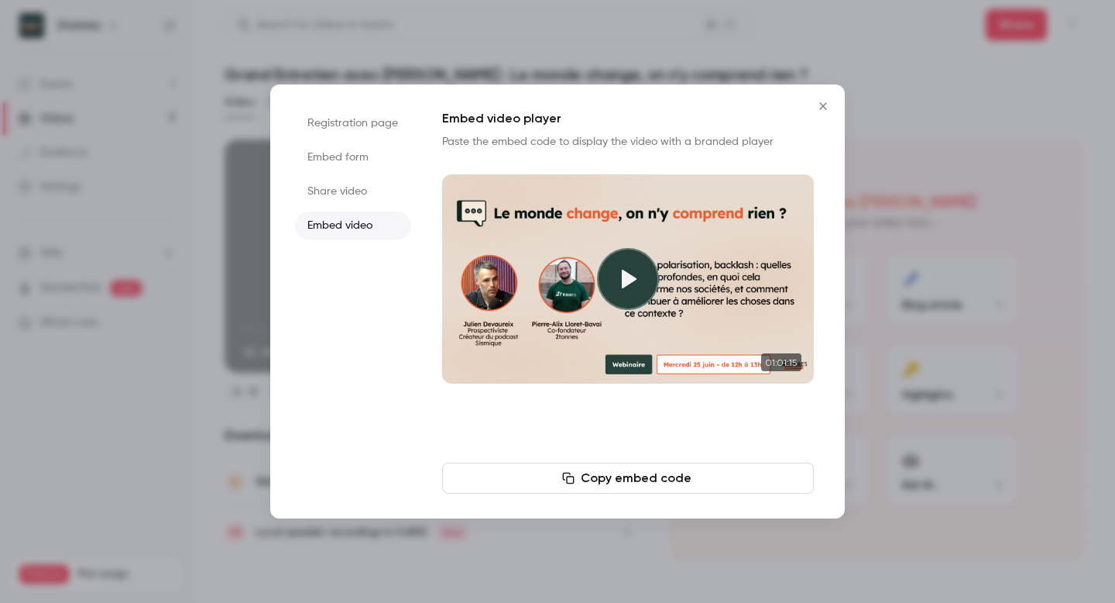
click at [333, 182] on li "Share video" at bounding box center [353, 191] width 116 height 28
click at [612, 475] on button "Copy link" at bounding box center [628, 477] width 372 height 31
click at [823, 109] on icon "Close" at bounding box center [823, 106] width 19 height 12
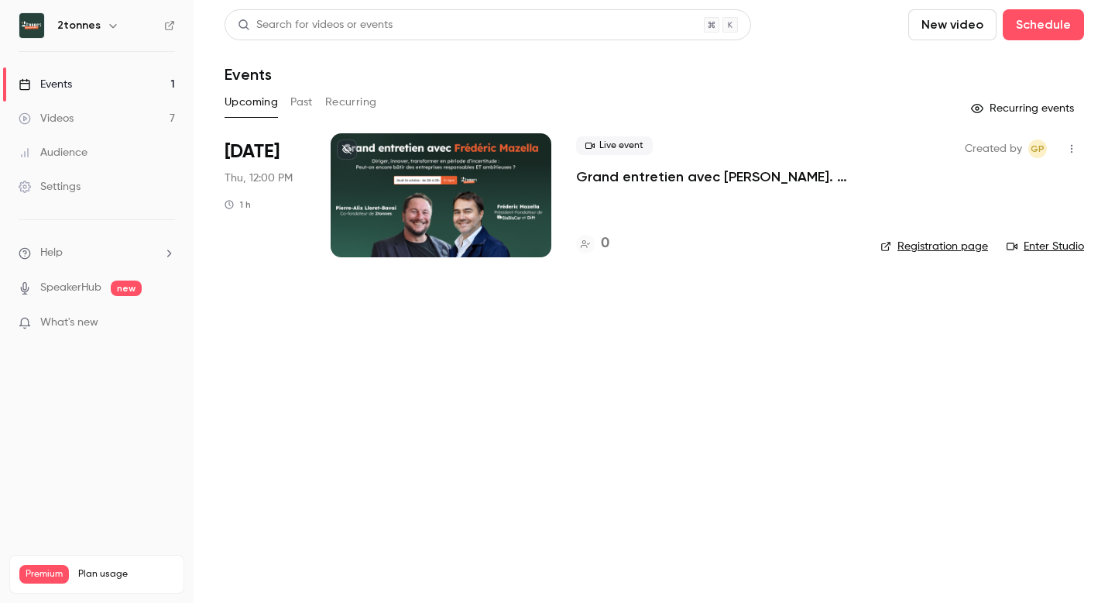
click at [101, 115] on link "Videos 7" at bounding box center [97, 118] width 194 height 34
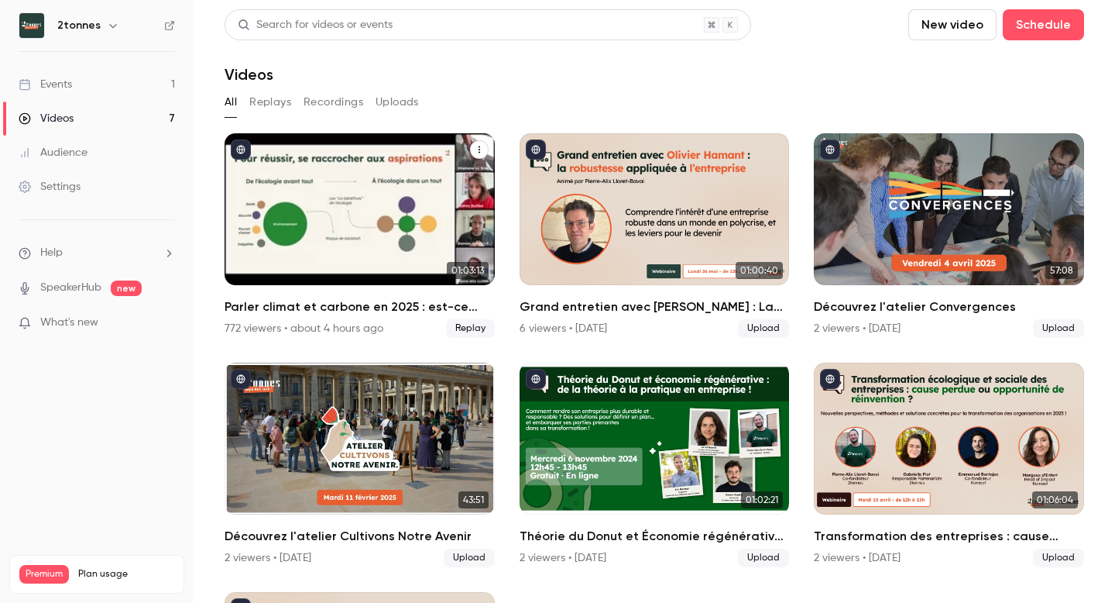
click at [325, 222] on div "Parler climat et carbone en 2025 : est-ce bien raisonnable ?" at bounding box center [360, 209] width 270 height 152
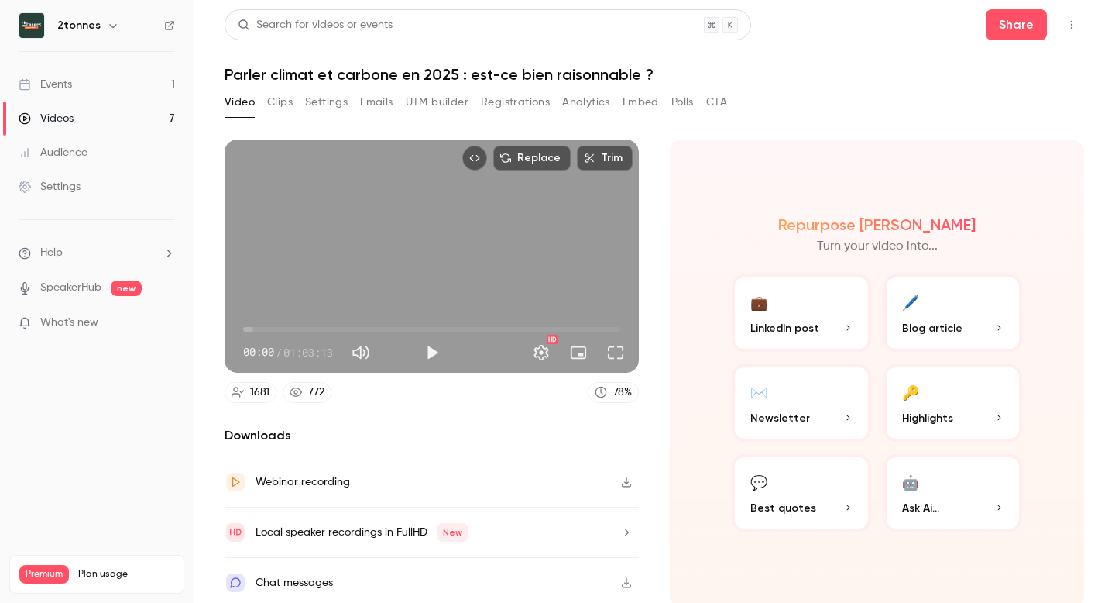
scroll to position [5, 0]
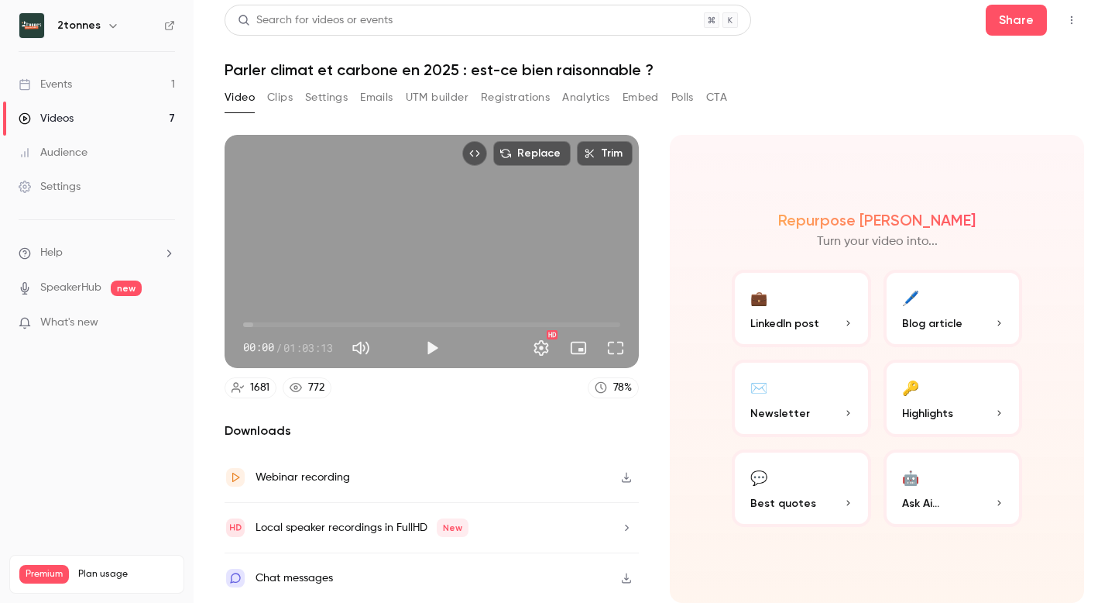
click at [806, 294] on button "💼 LinkedIn post" at bounding box center [801, 308] width 139 height 77
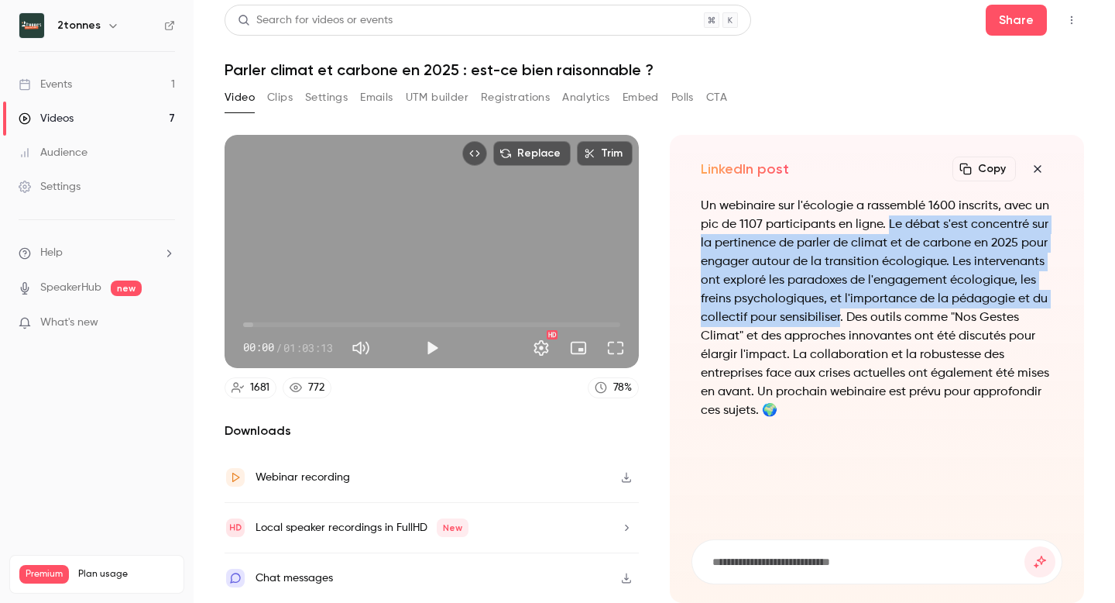
drag, startPoint x: 840, startPoint y: 318, endPoint x: 890, endPoint y: 228, distance: 103.7
click at [890, 228] on p "Un webinaire sur l'écologie a rassemblé 1600 inscrits, avec un pic de 1107 part…" at bounding box center [877, 308] width 352 height 223
copy p "Le débat s'est concentré sur la pertinence de parler de climat et de carbone en…"
